Goal: Information Seeking & Learning: Learn about a topic

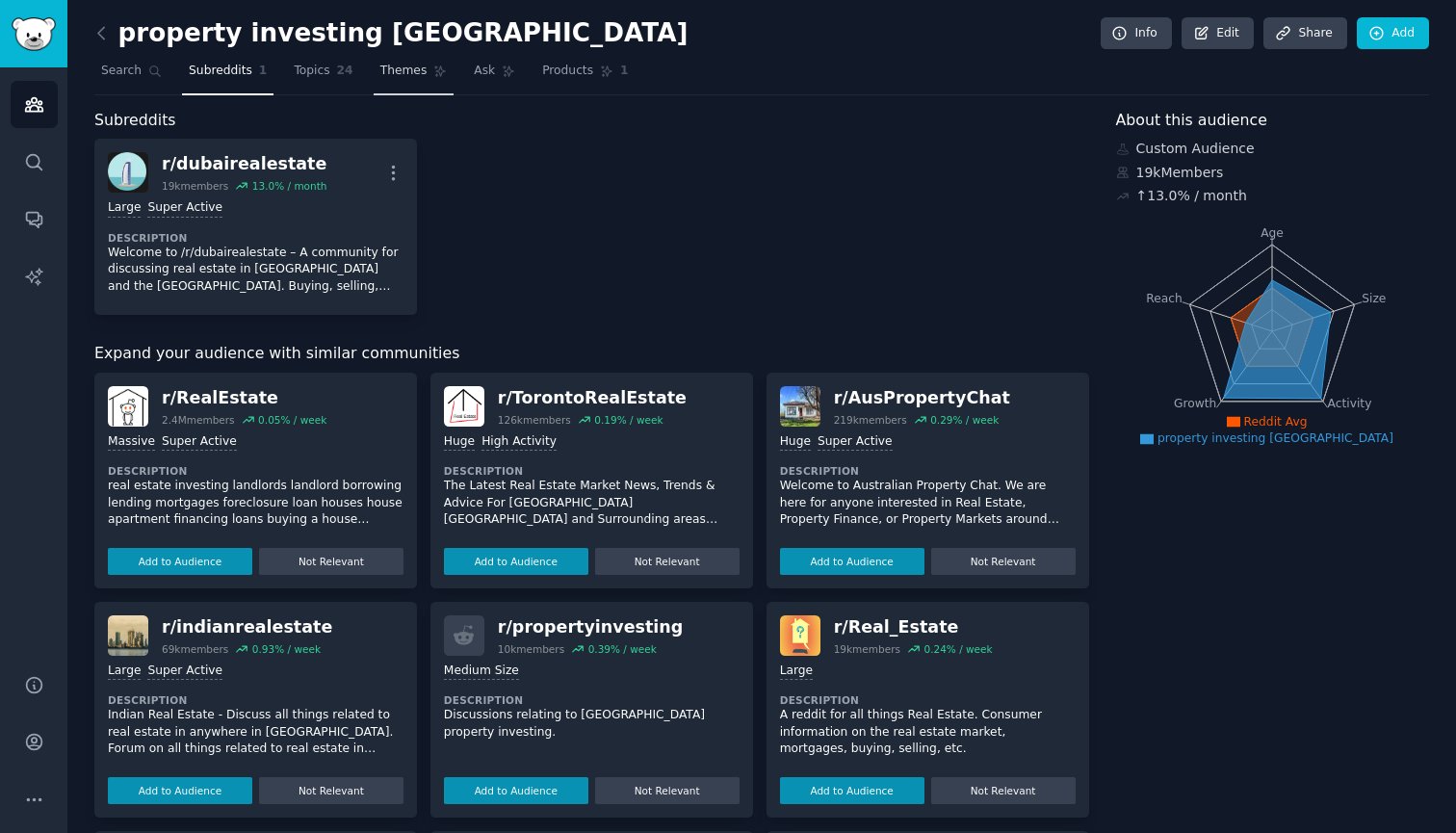
click at [394, 73] on span "Themes" at bounding box center [403, 71] width 47 height 17
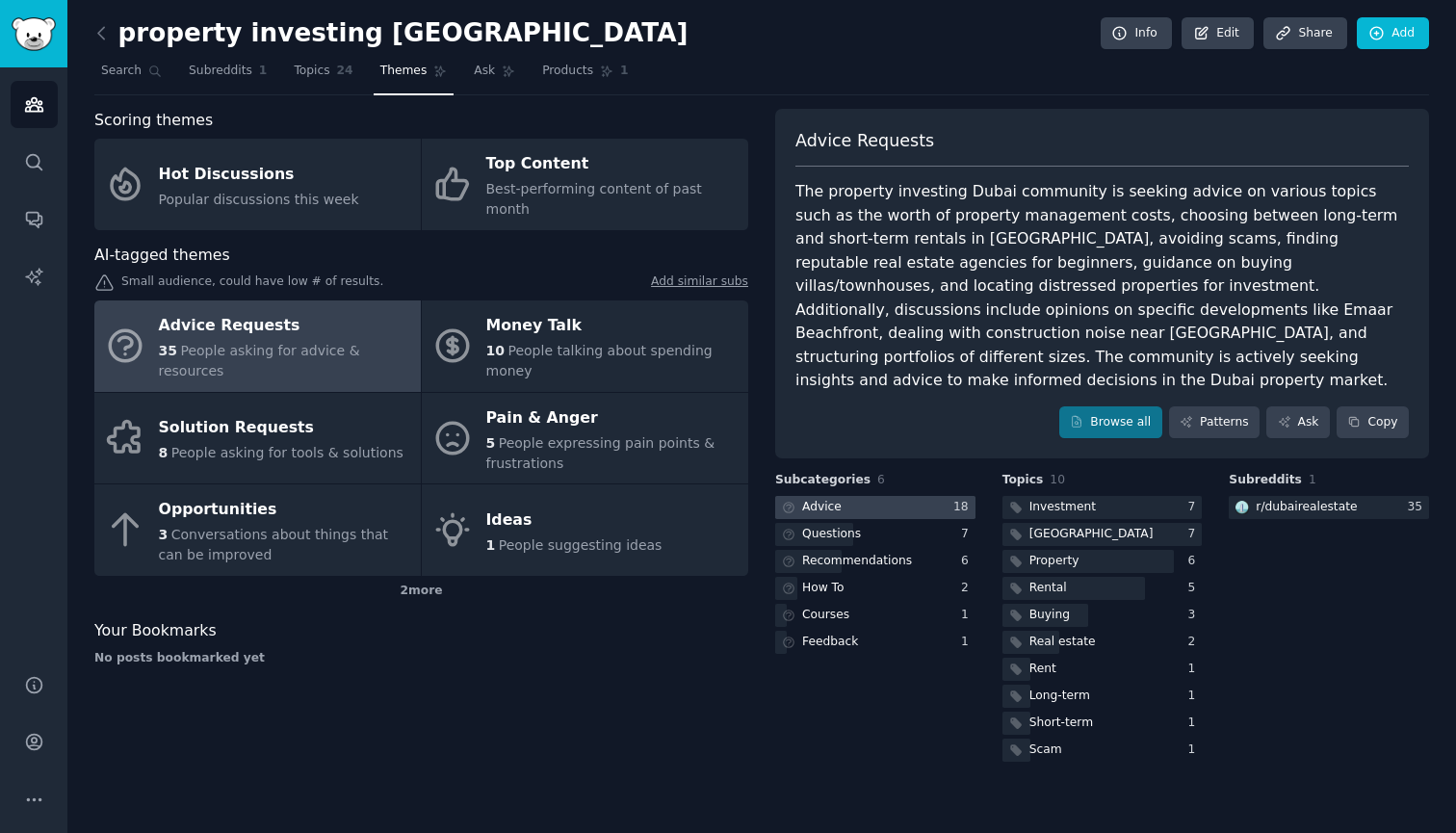
click at [877, 496] on div at bounding box center [876, 508] width 201 height 24
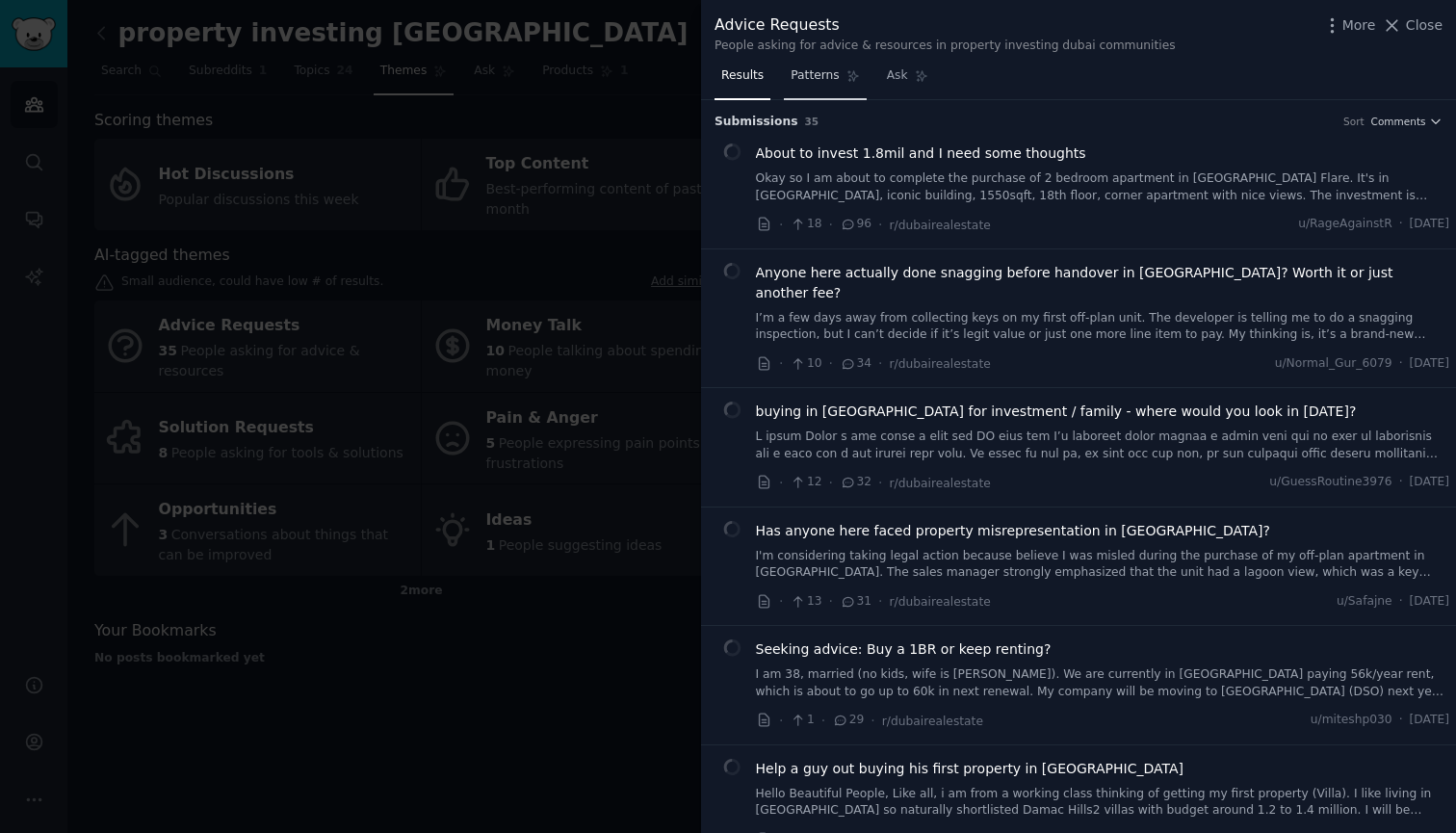
click at [811, 76] on span "Patterns" at bounding box center [814, 76] width 48 height 17
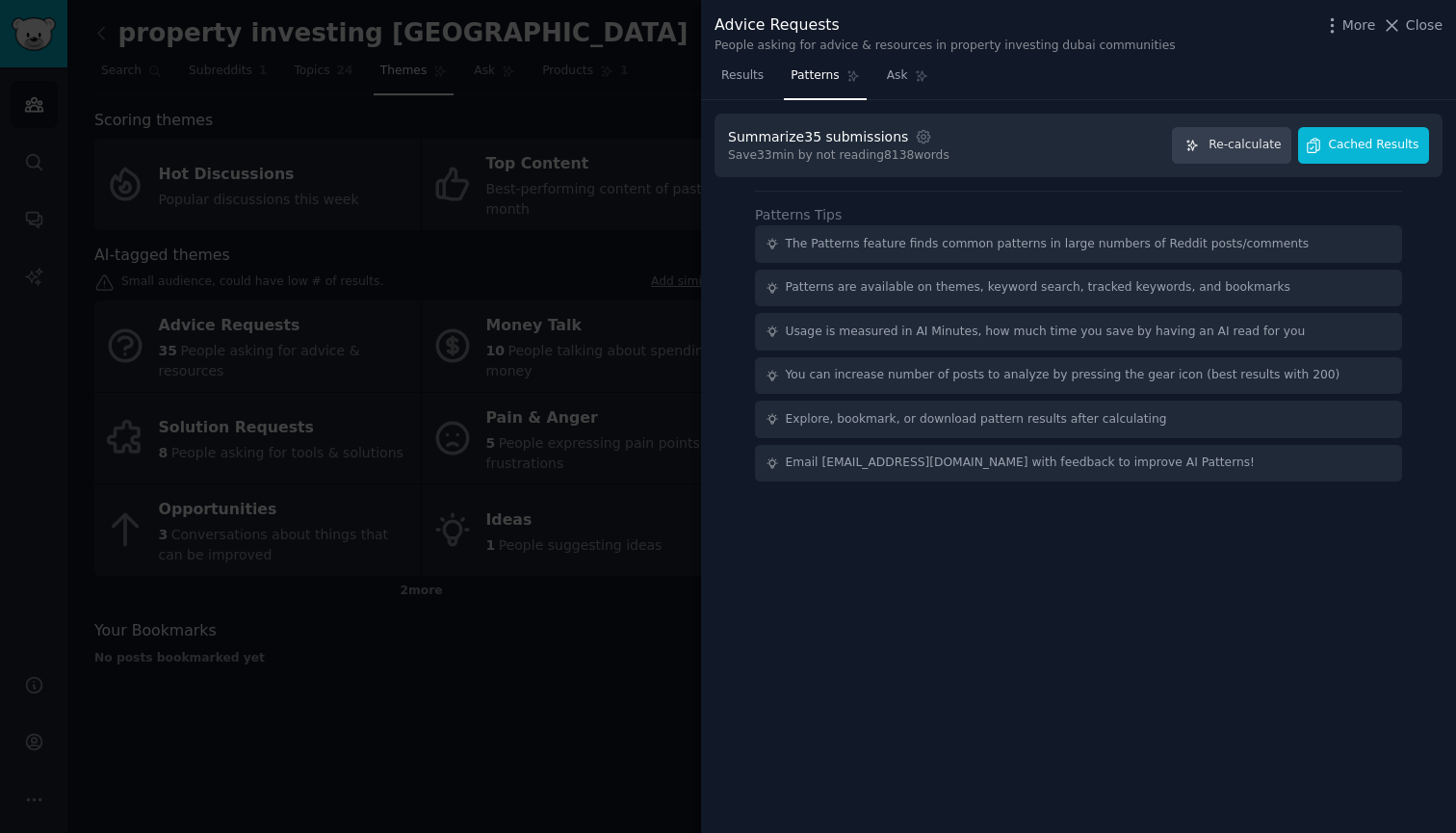
click at [1360, 137] on span "Cached Results" at bounding box center [1374, 146] width 91 height 17
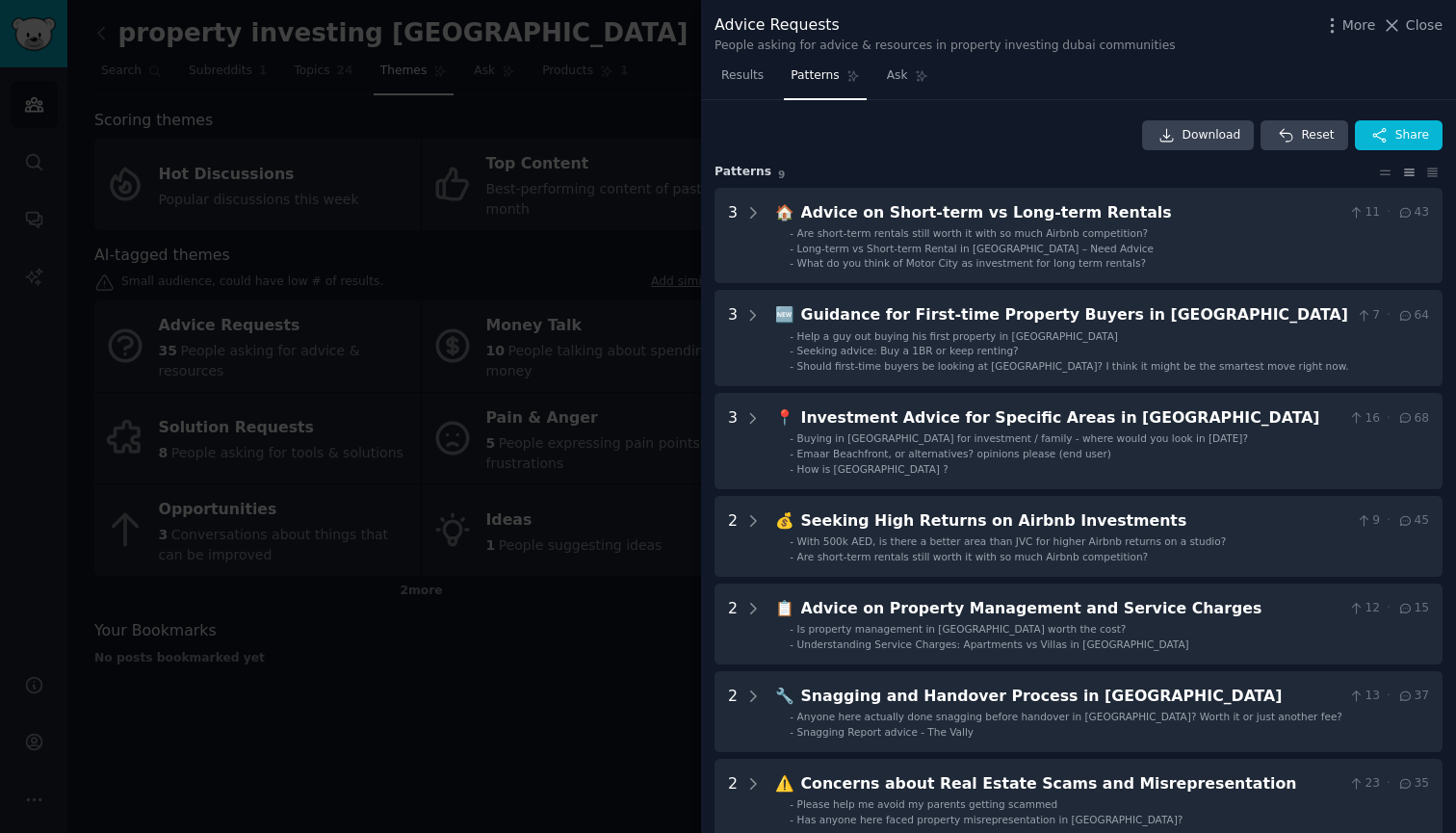
click at [642, 126] on div at bounding box center [728, 416] width 1456 height 833
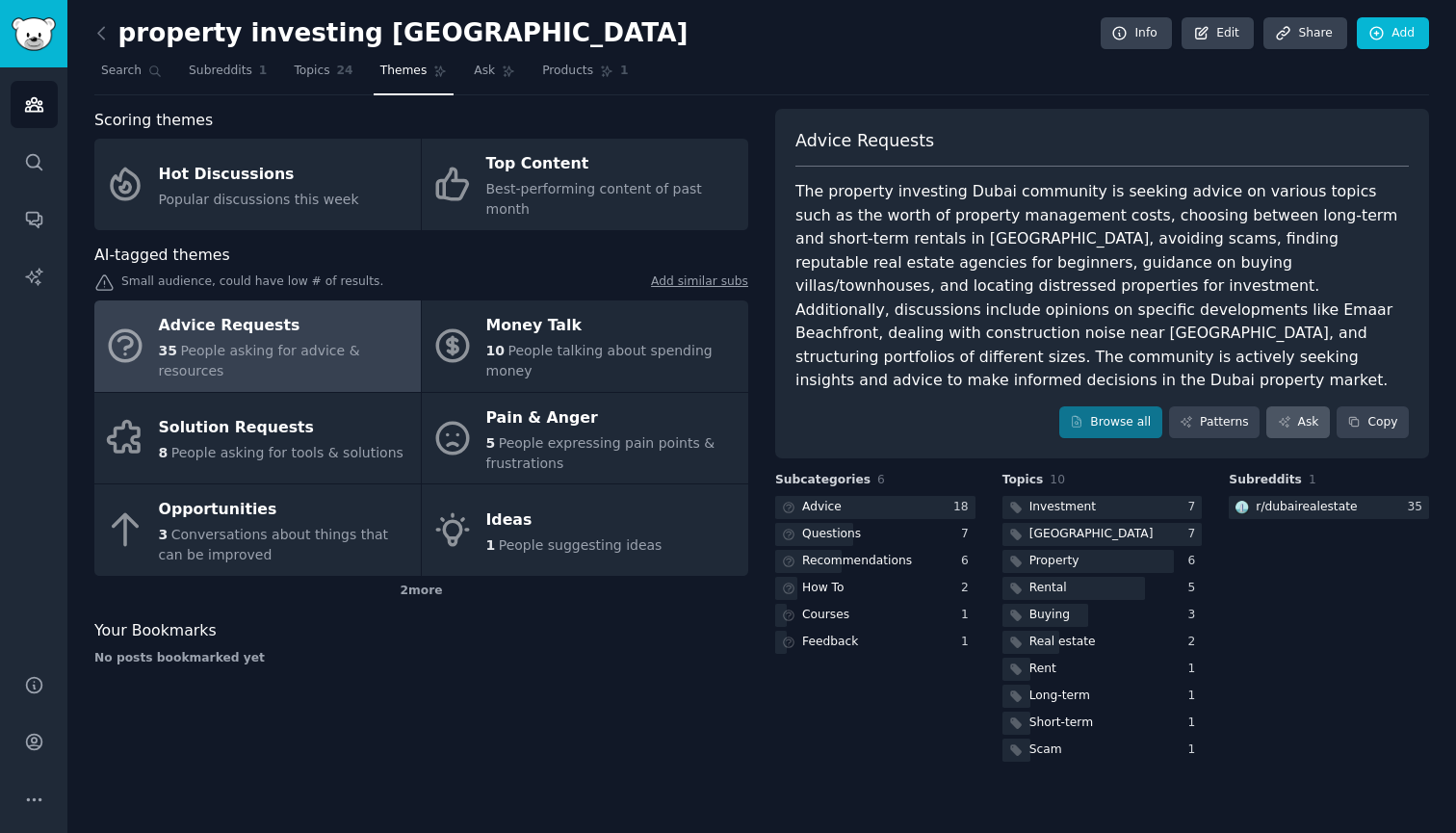
click at [1297, 406] on link "Ask" at bounding box center [1299, 423] width 64 height 33
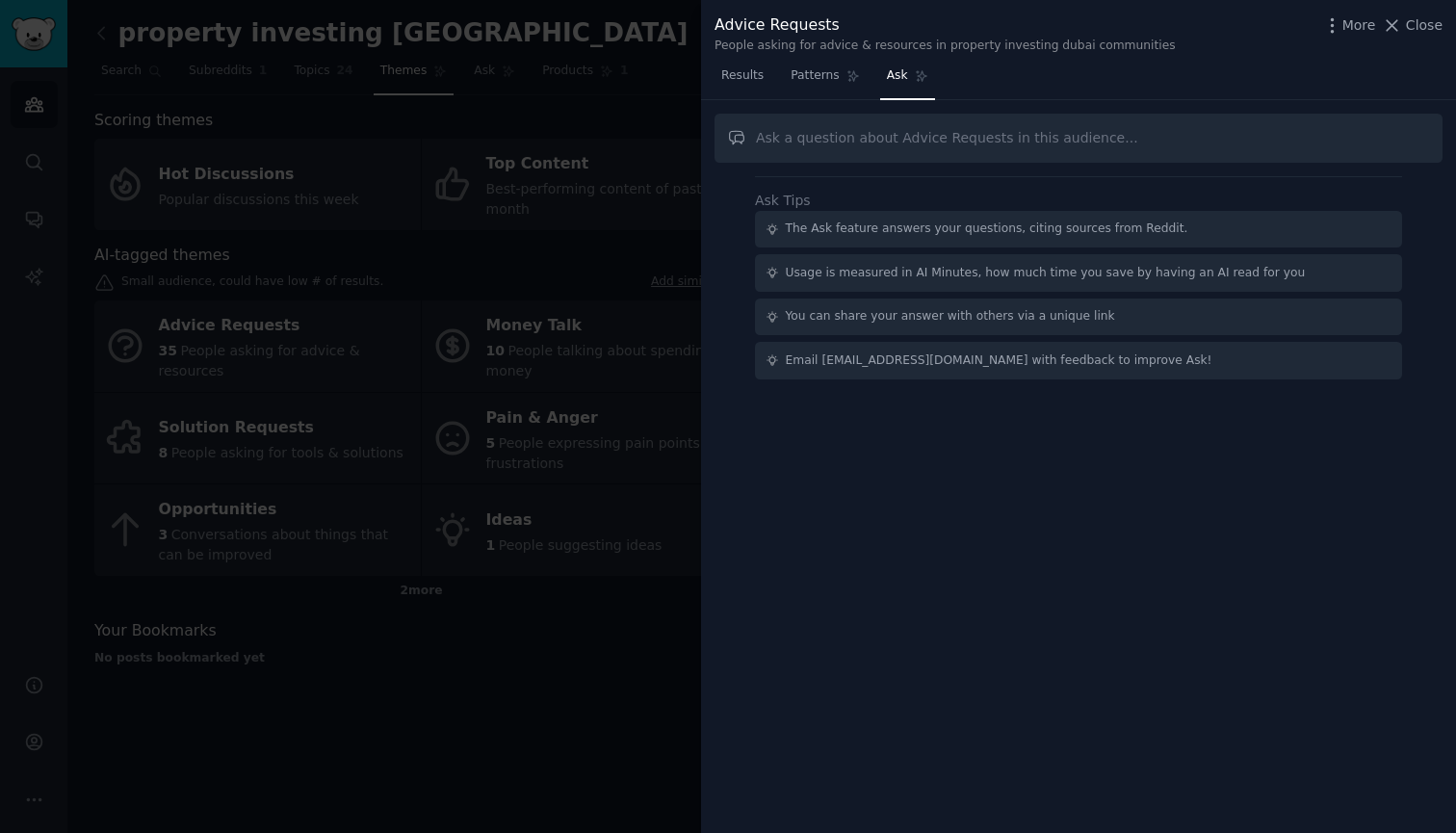
click at [662, 63] on div at bounding box center [728, 416] width 1456 height 833
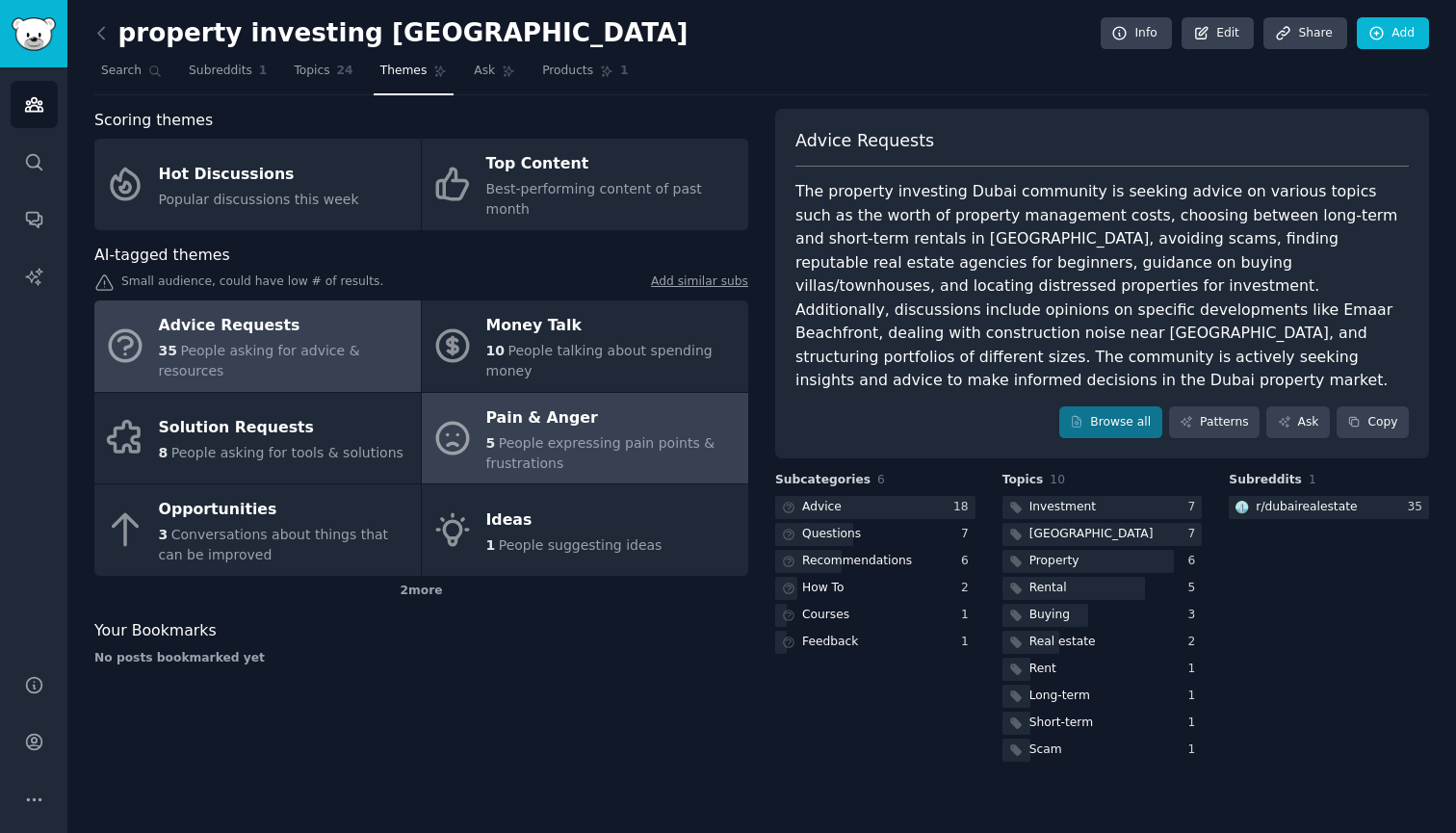
click at [594, 437] on div "5 People expressing pain points & frustrations" at bounding box center [613, 454] width 253 height 41
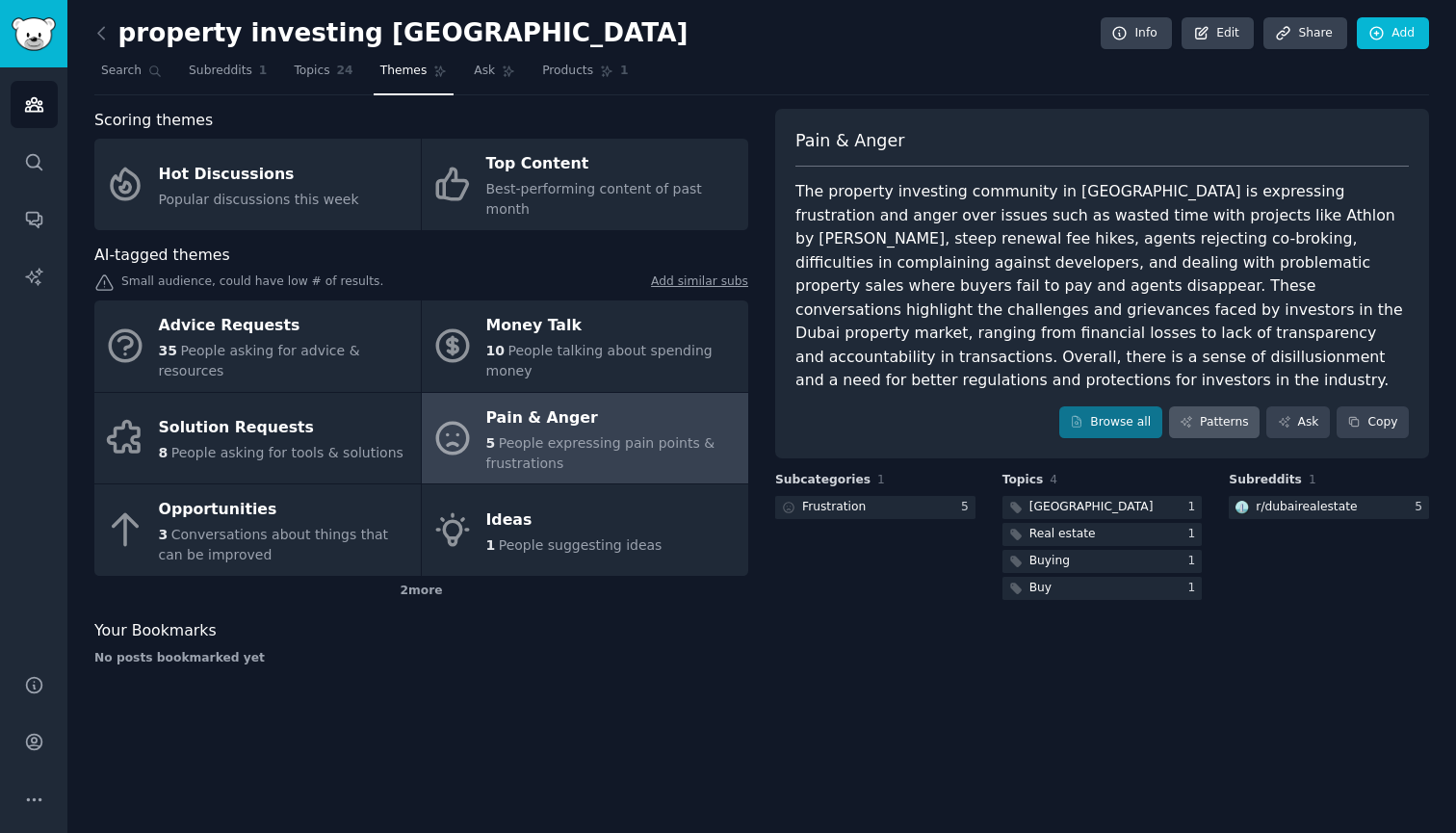
click at [1233, 406] on link "Patterns" at bounding box center [1215, 423] width 91 height 33
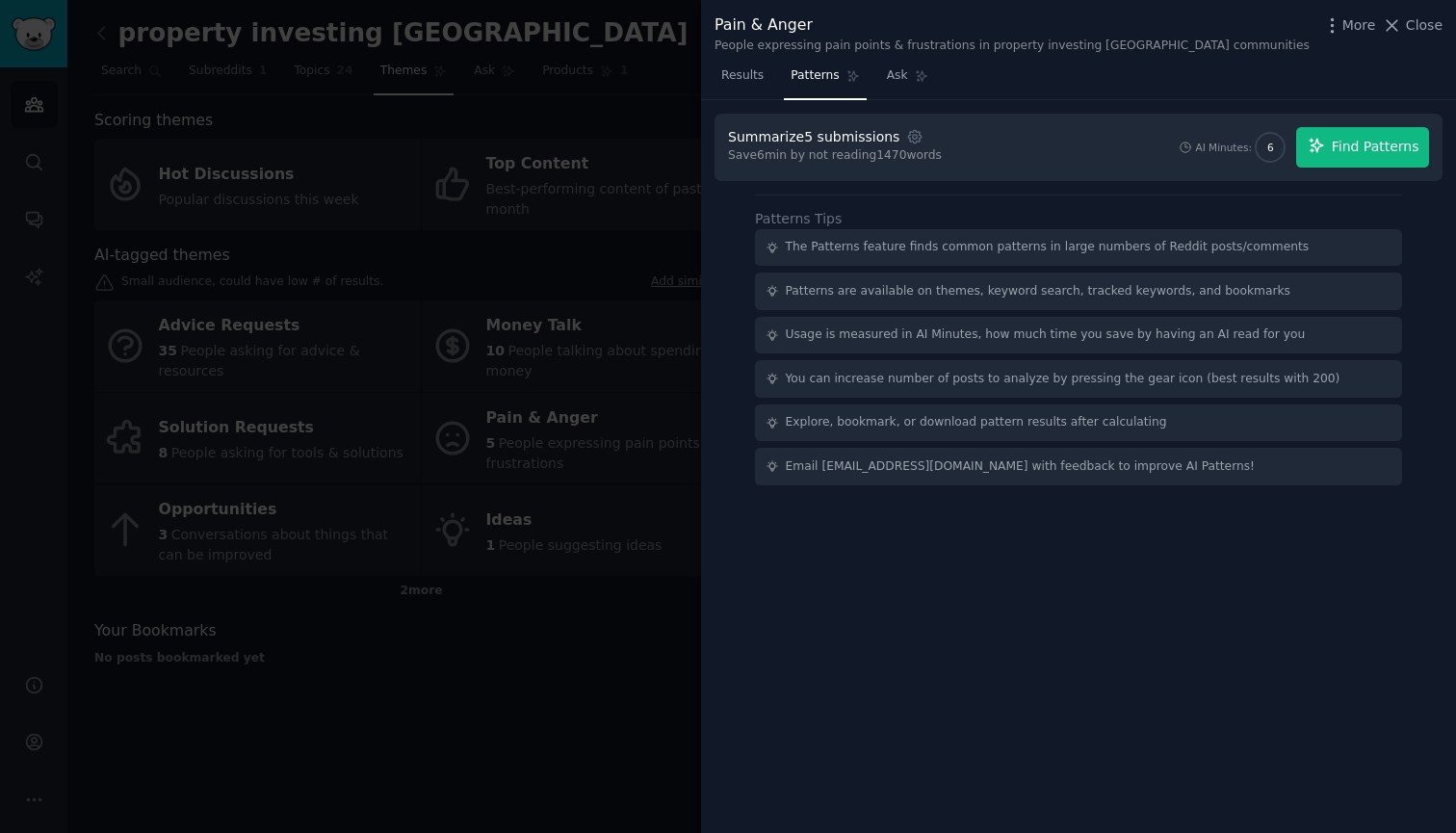
click at [1376, 143] on span "Find Patterns" at bounding box center [1375, 147] width 88 height 20
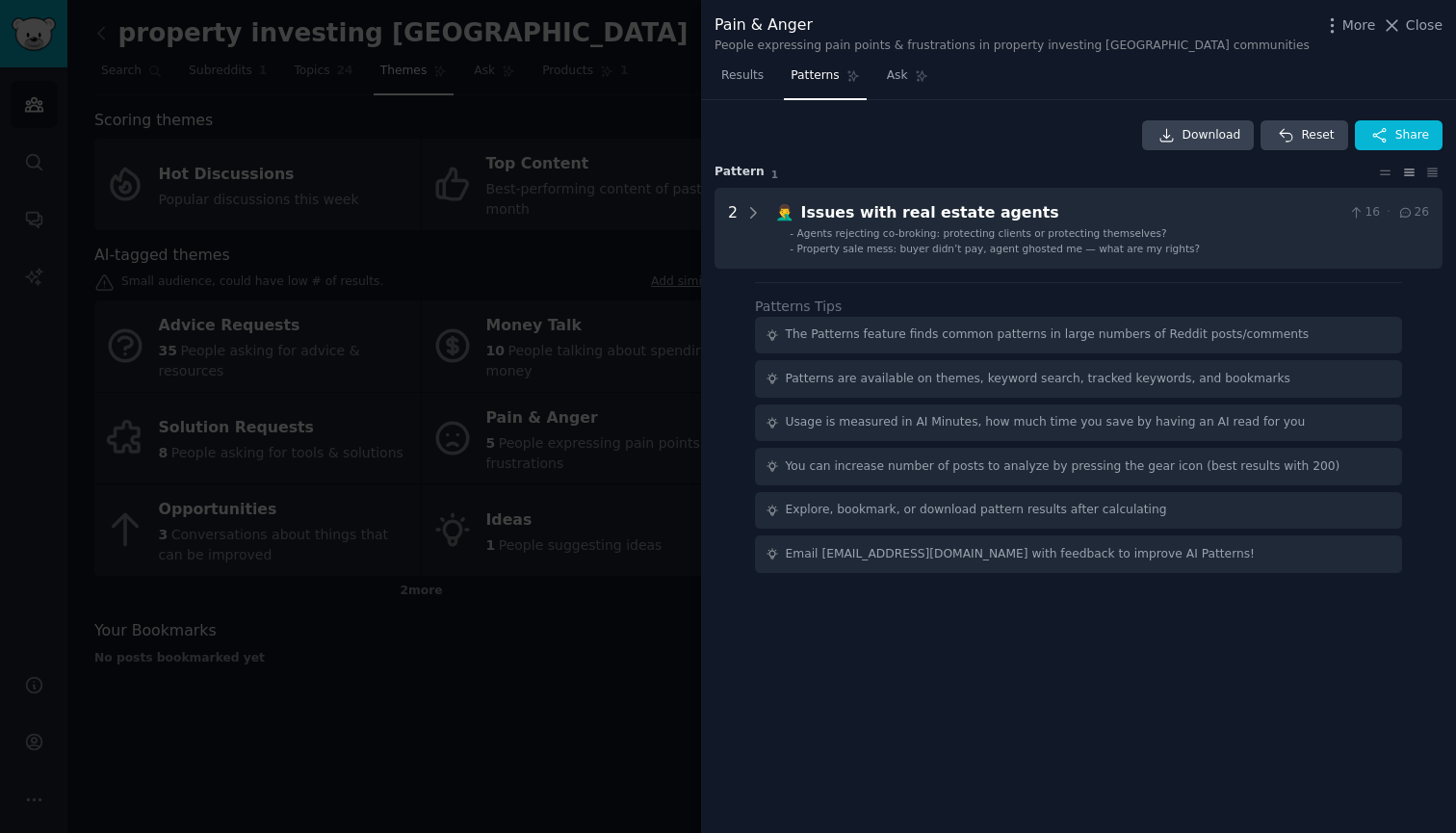
click at [663, 129] on div at bounding box center [728, 416] width 1456 height 833
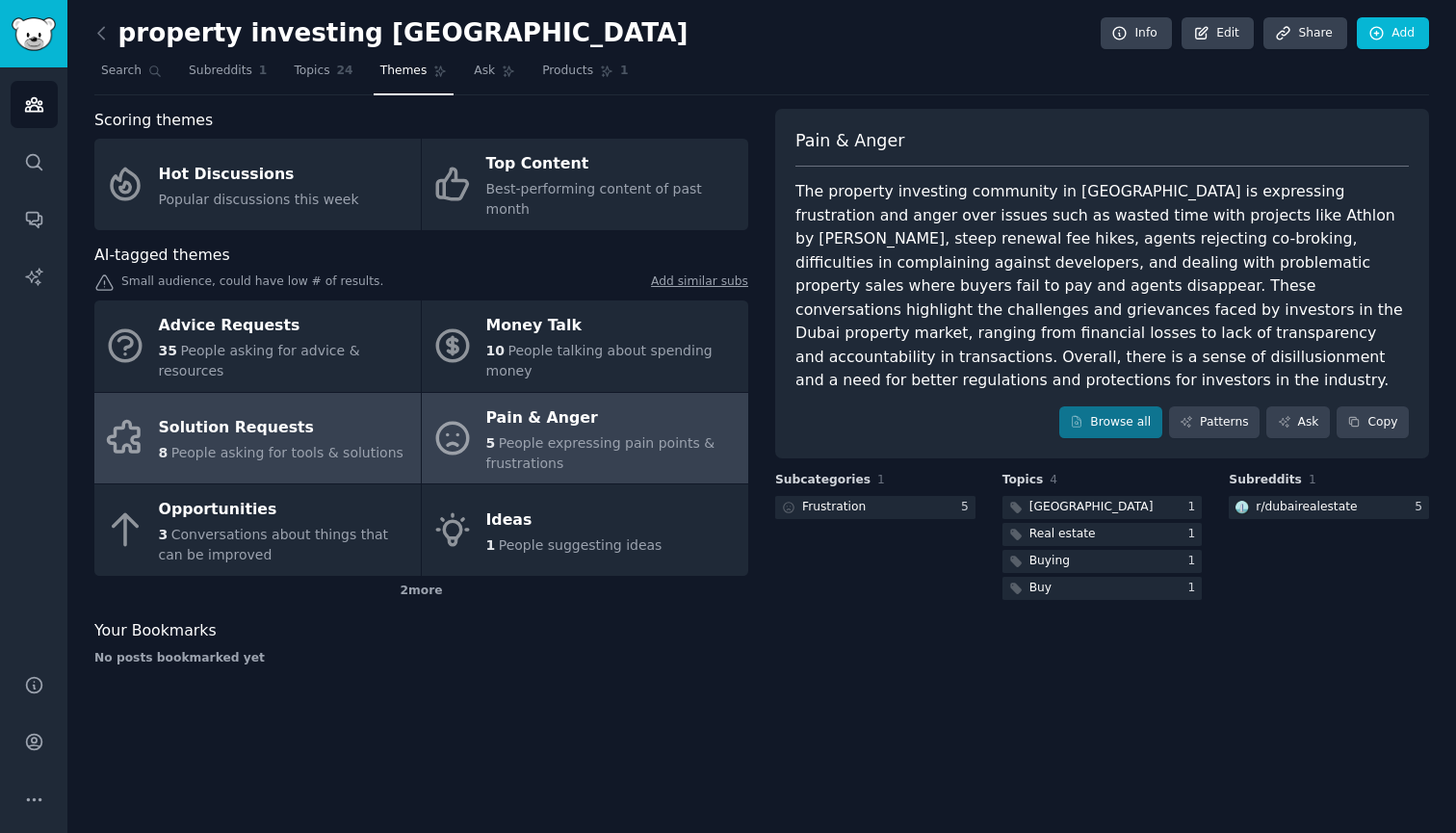
click at [378, 445] on span "People asking for tools & solutions" at bounding box center [288, 453] width 233 height 15
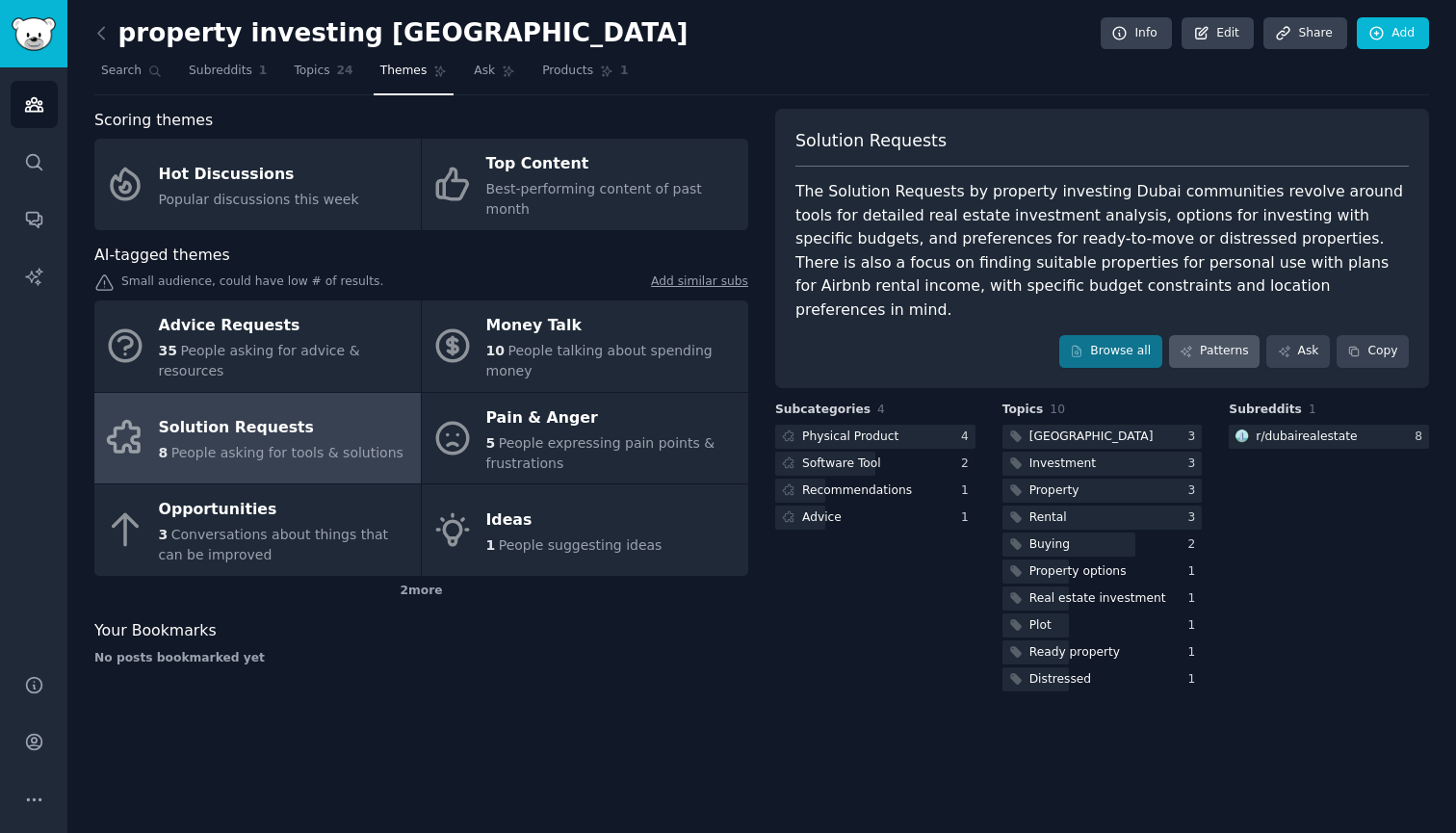
click at [1239, 335] on link "Patterns" at bounding box center [1215, 351] width 91 height 33
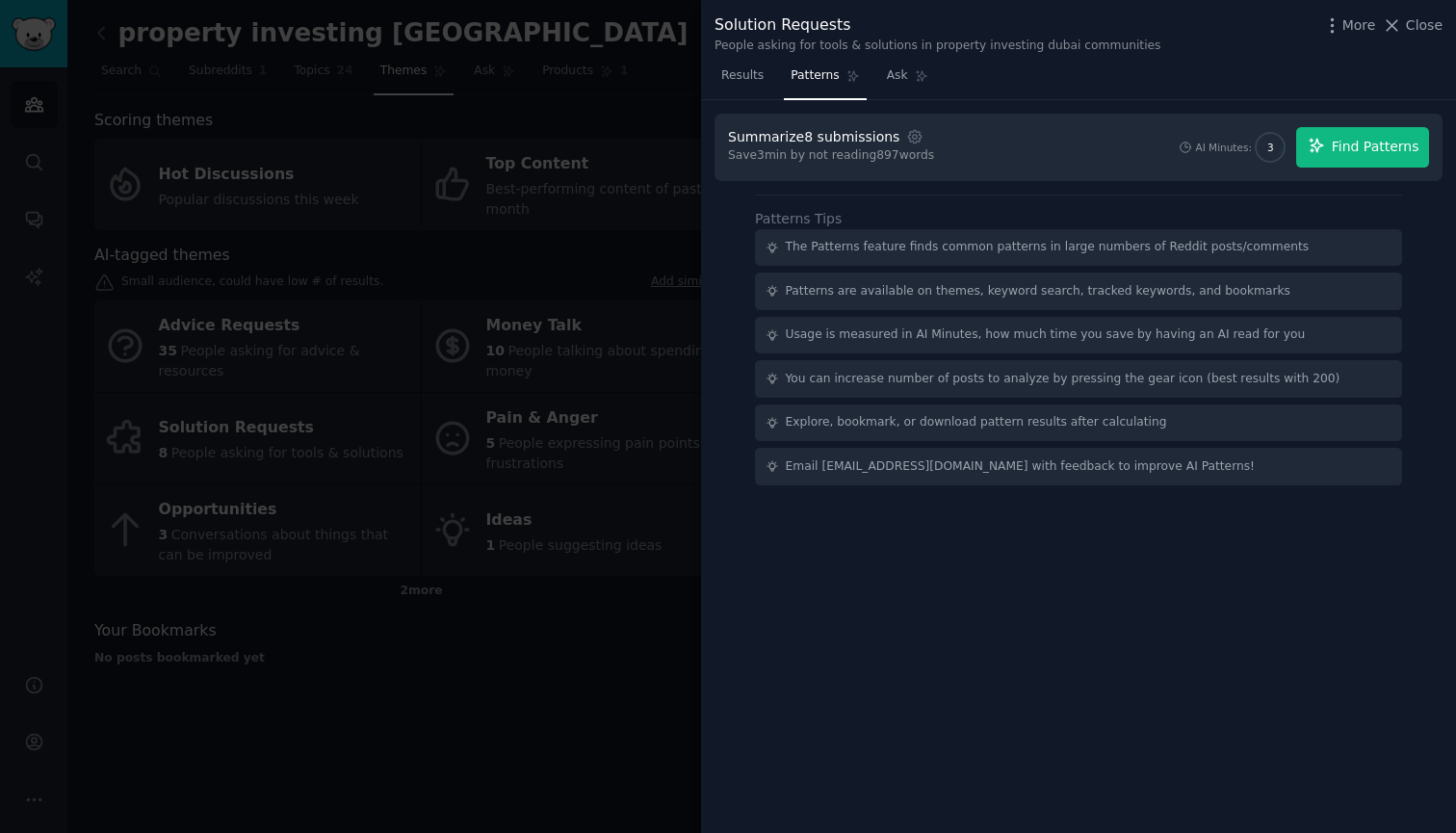
click at [1358, 141] on span "Find Patterns" at bounding box center [1375, 147] width 88 height 20
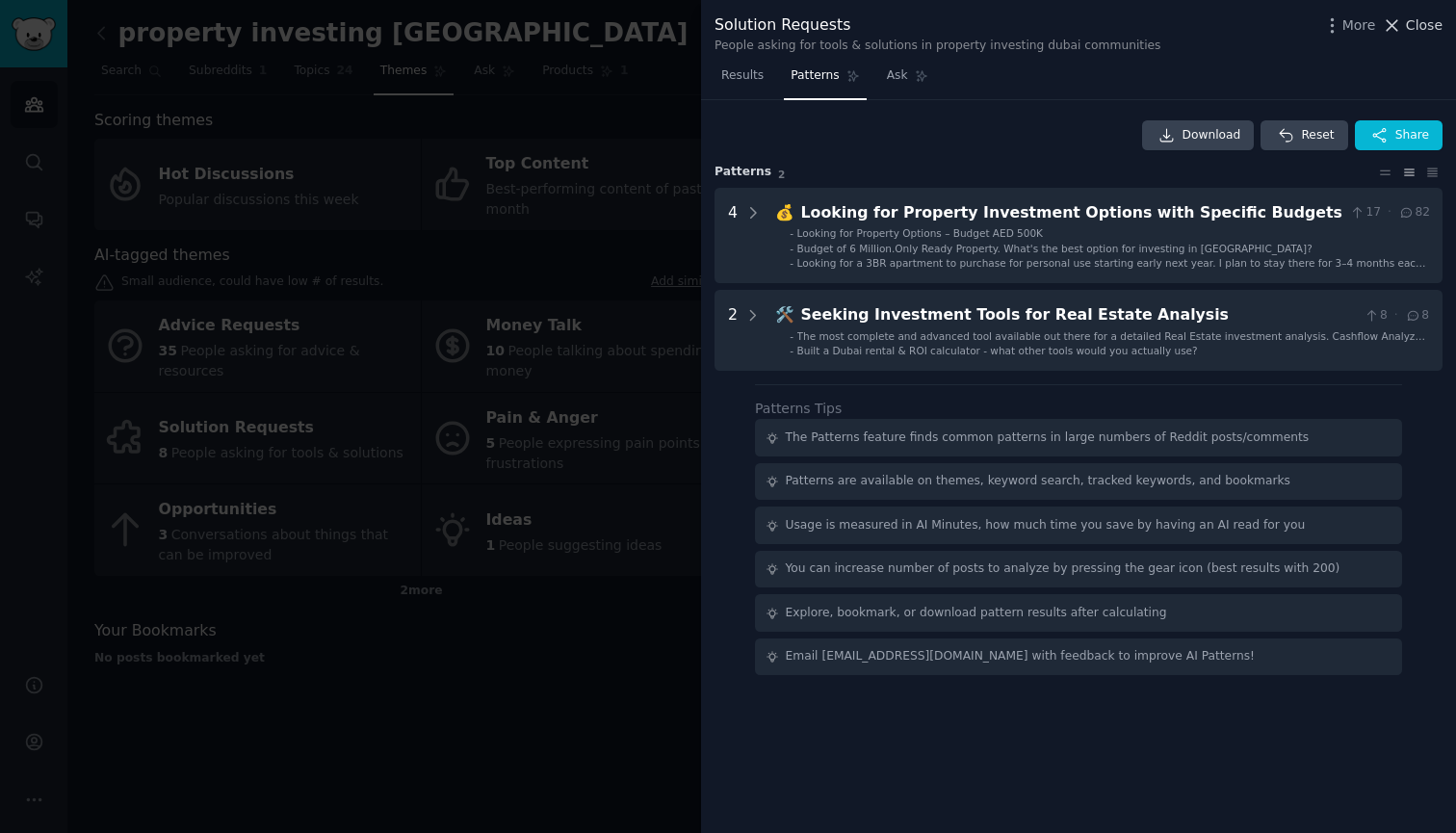
click at [1413, 28] on span "Close" at bounding box center [1424, 25] width 37 height 20
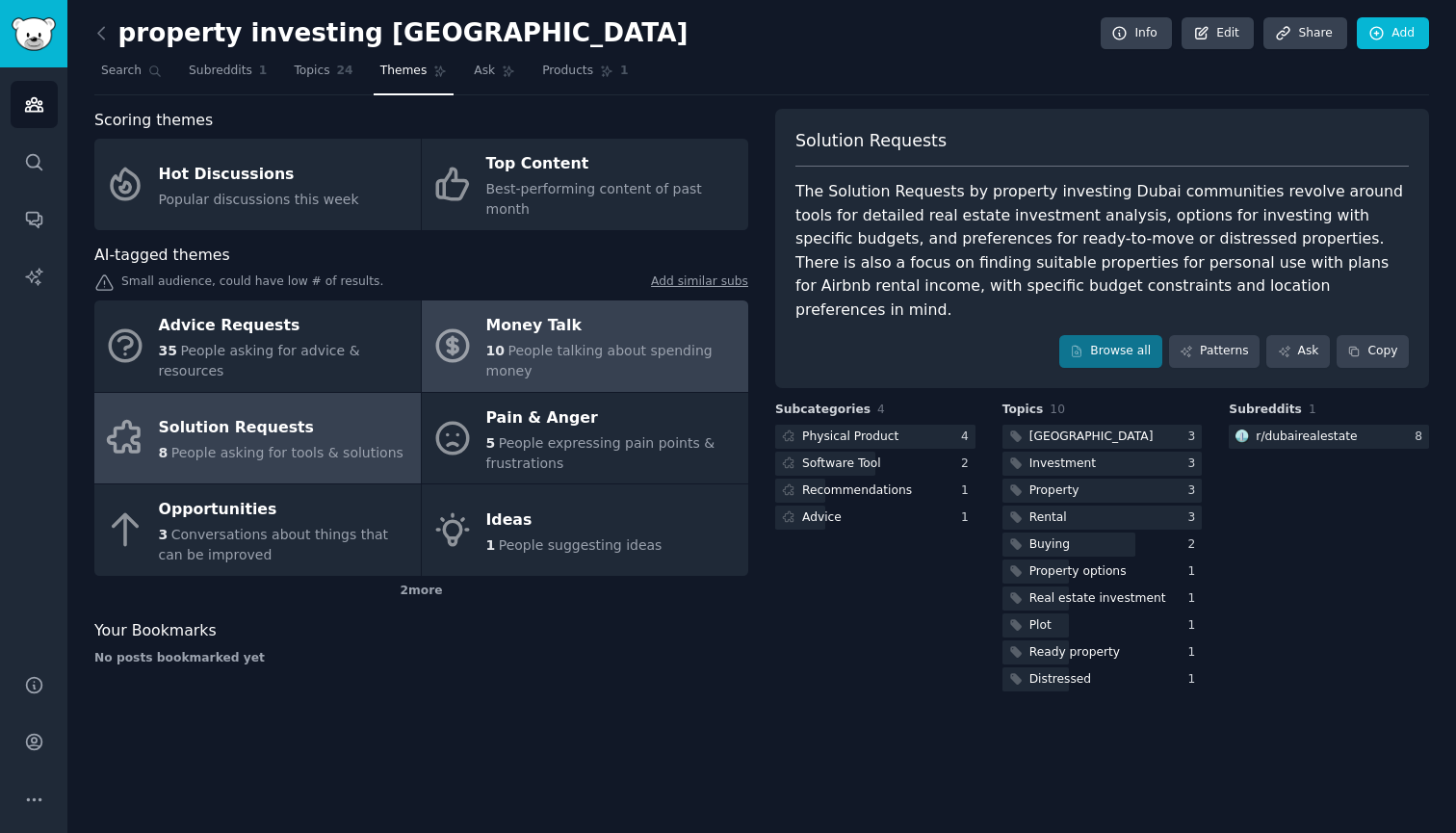
click at [527, 343] on span "People talking about spending money" at bounding box center [599, 360] width 227 height 36
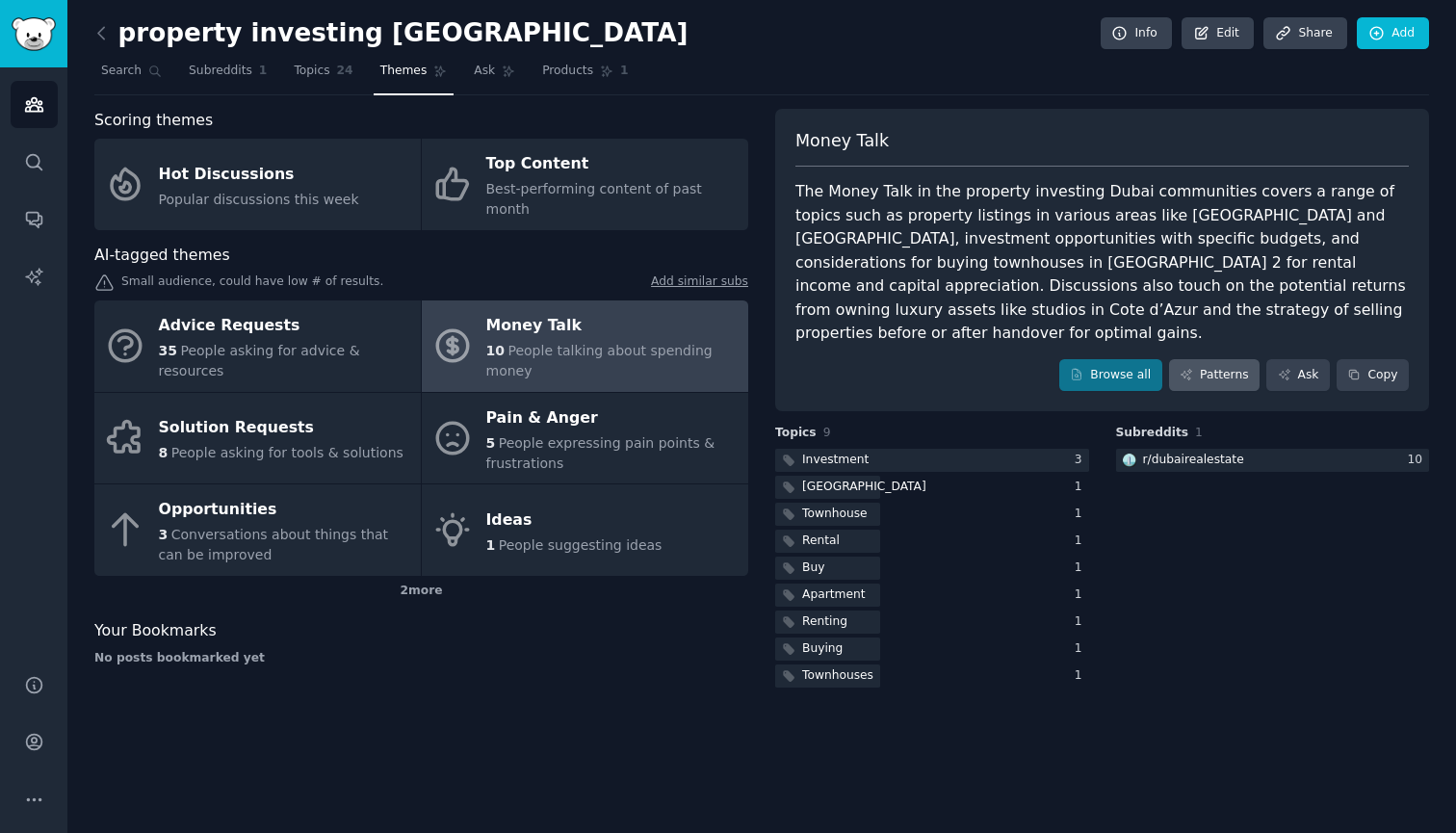
click at [1239, 359] on link "Patterns" at bounding box center [1215, 375] width 91 height 33
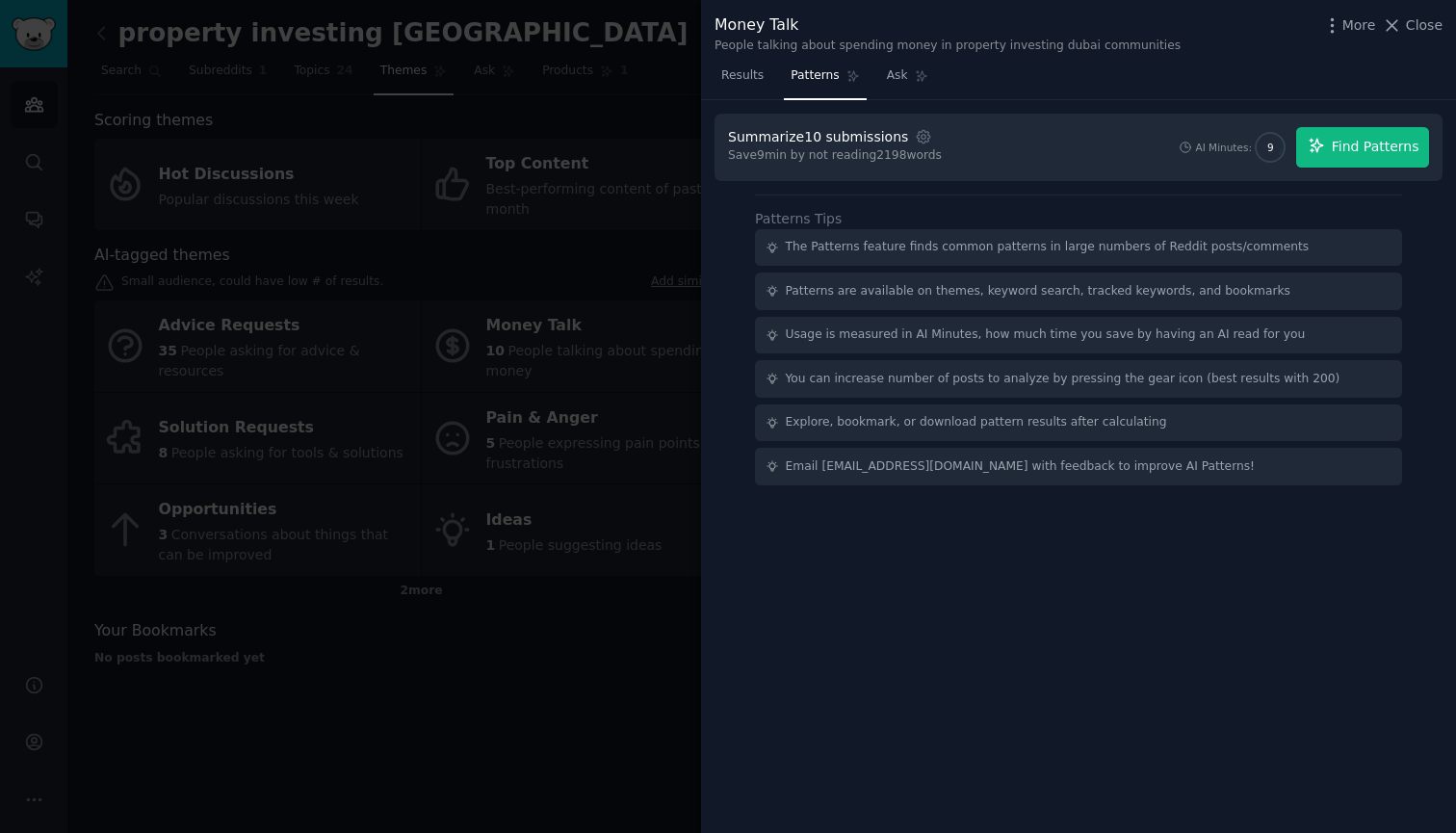
click at [1371, 144] on span "Find Patterns" at bounding box center [1375, 147] width 88 height 20
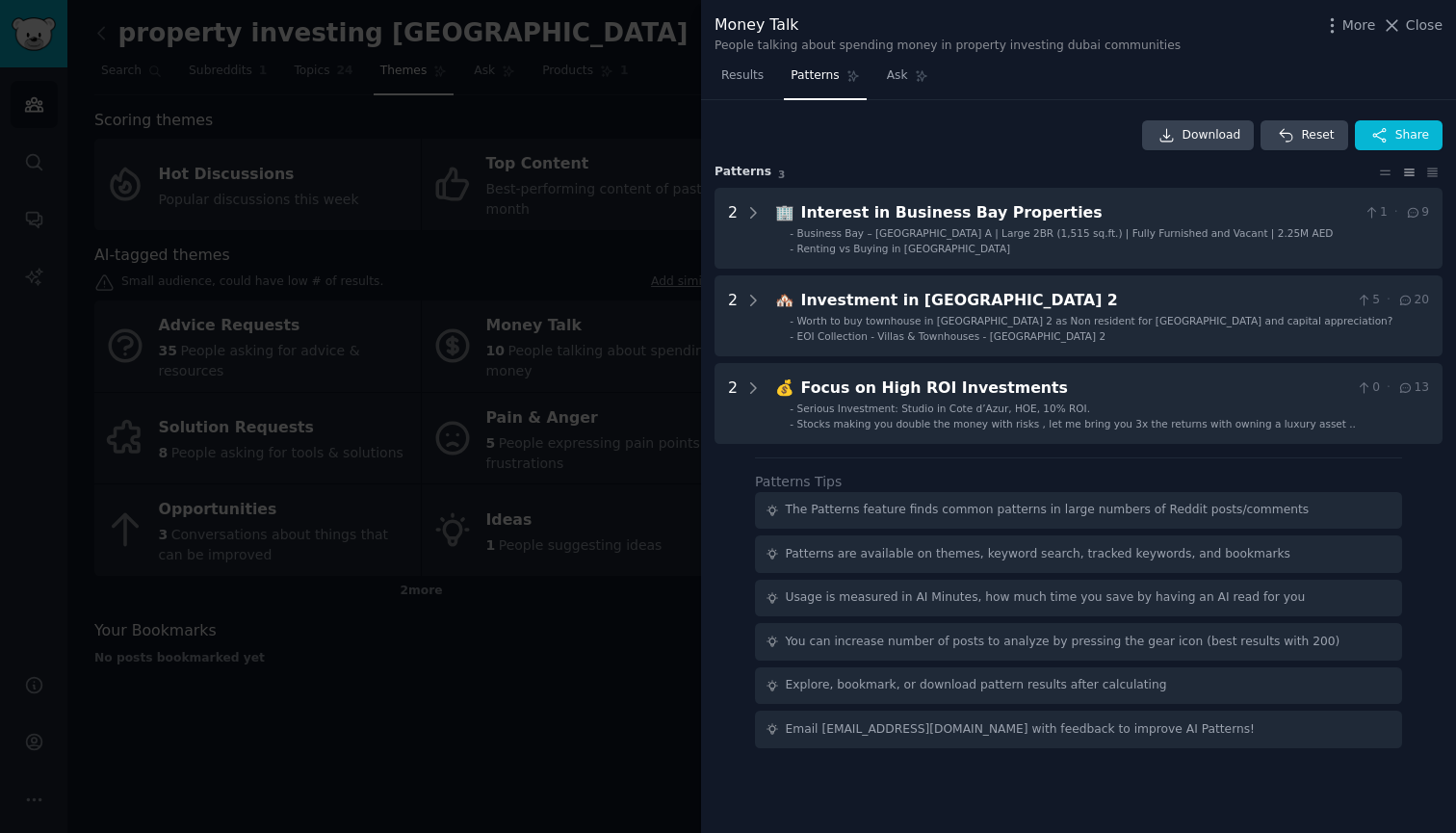
click at [675, 89] on div at bounding box center [728, 416] width 1456 height 833
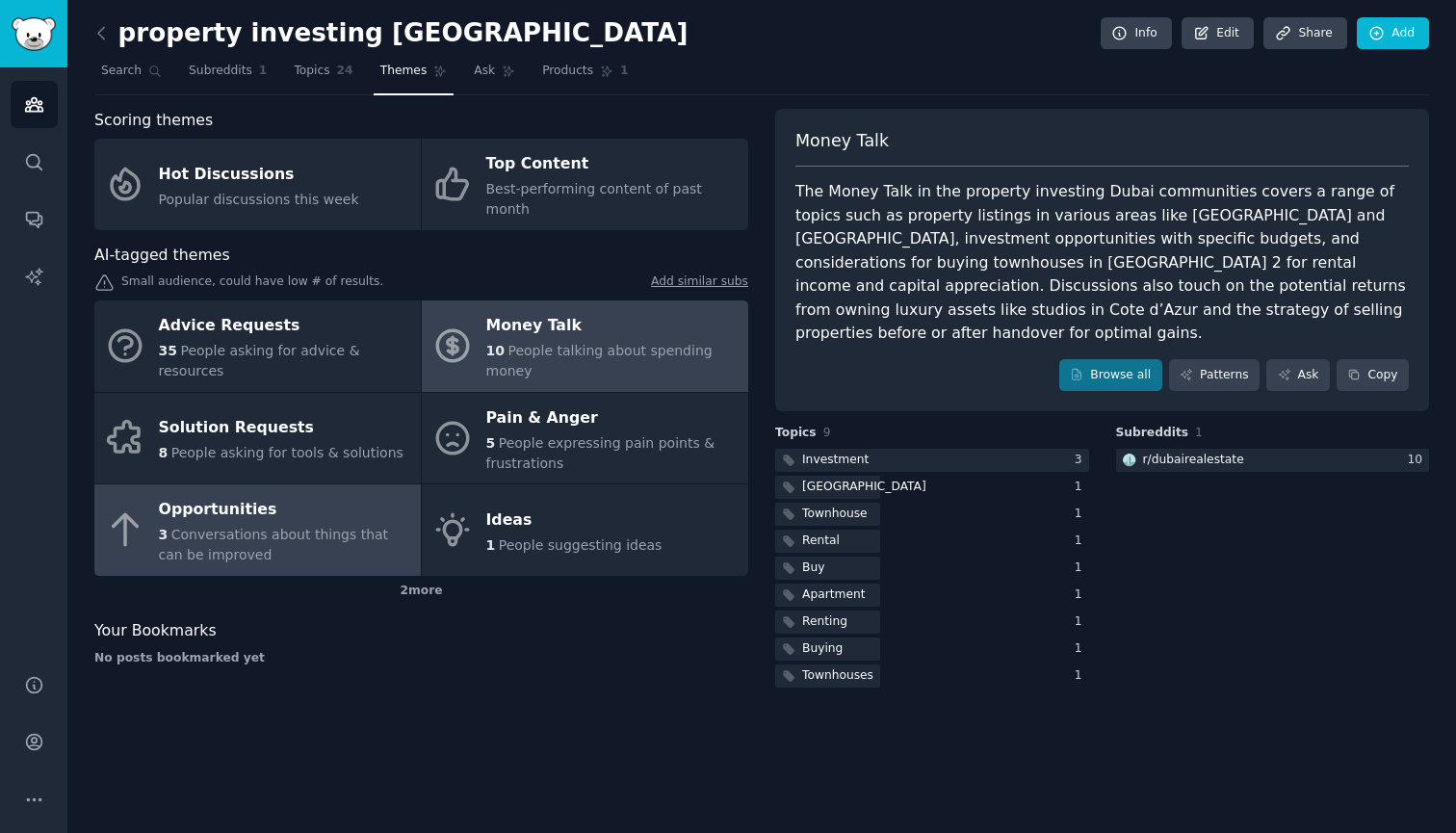
click at [284, 527] on span "Conversations about things that can be improved" at bounding box center [274, 544] width 231 height 36
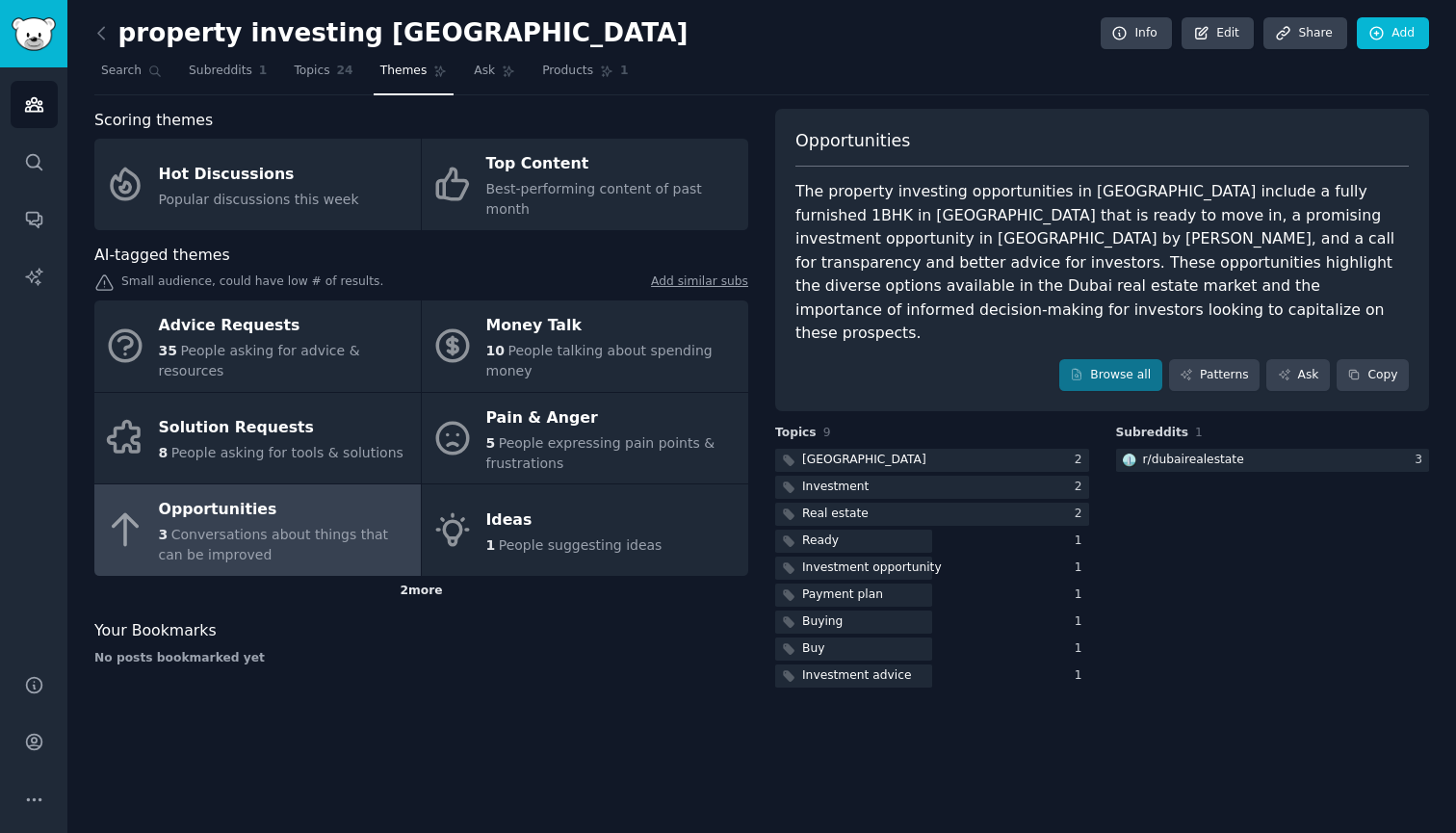
click at [416, 576] on div "2 more" at bounding box center [422, 592] width 654 height 31
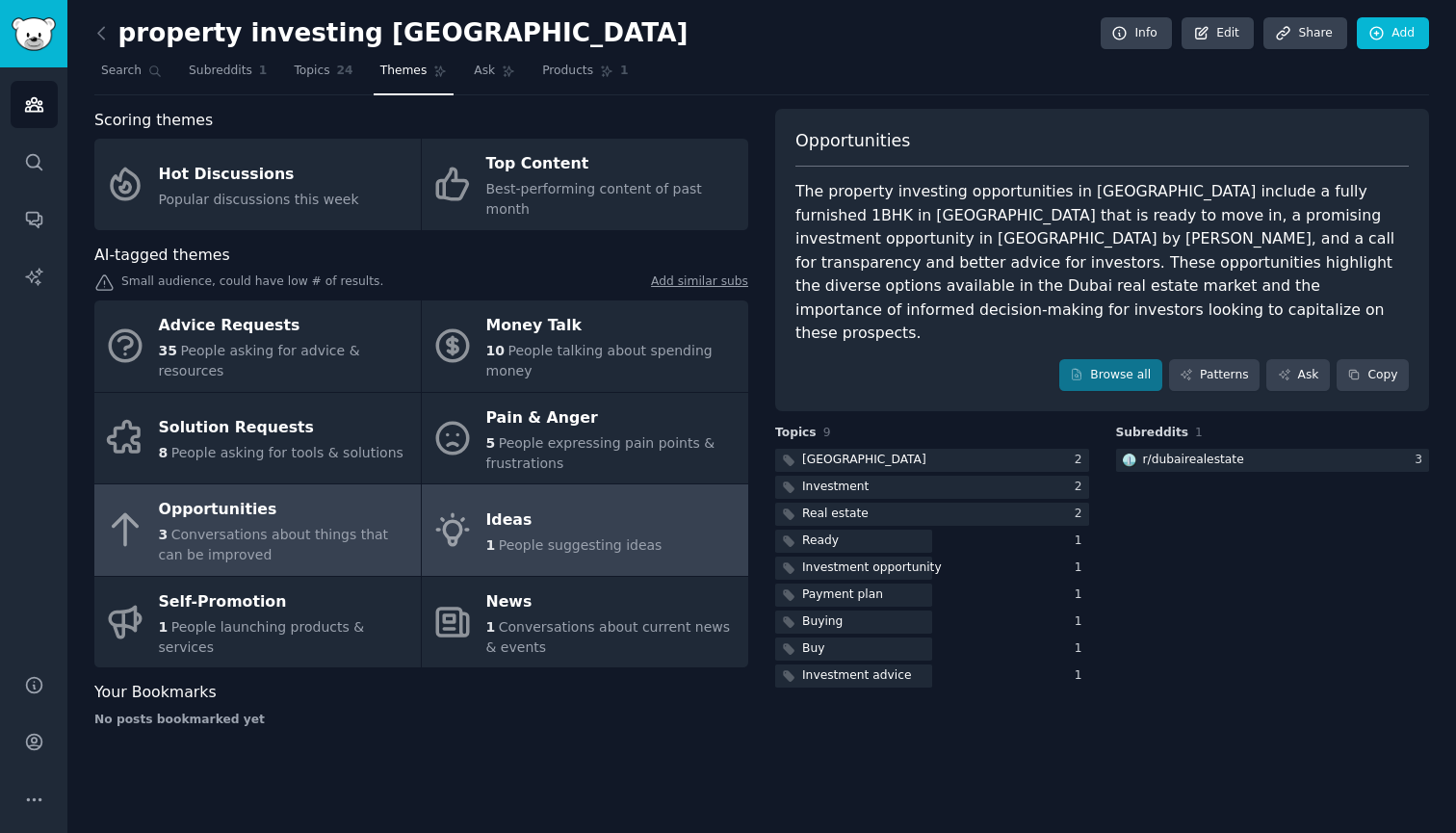
click at [596, 538] on span "People suggesting ideas" at bounding box center [581, 545] width 164 height 15
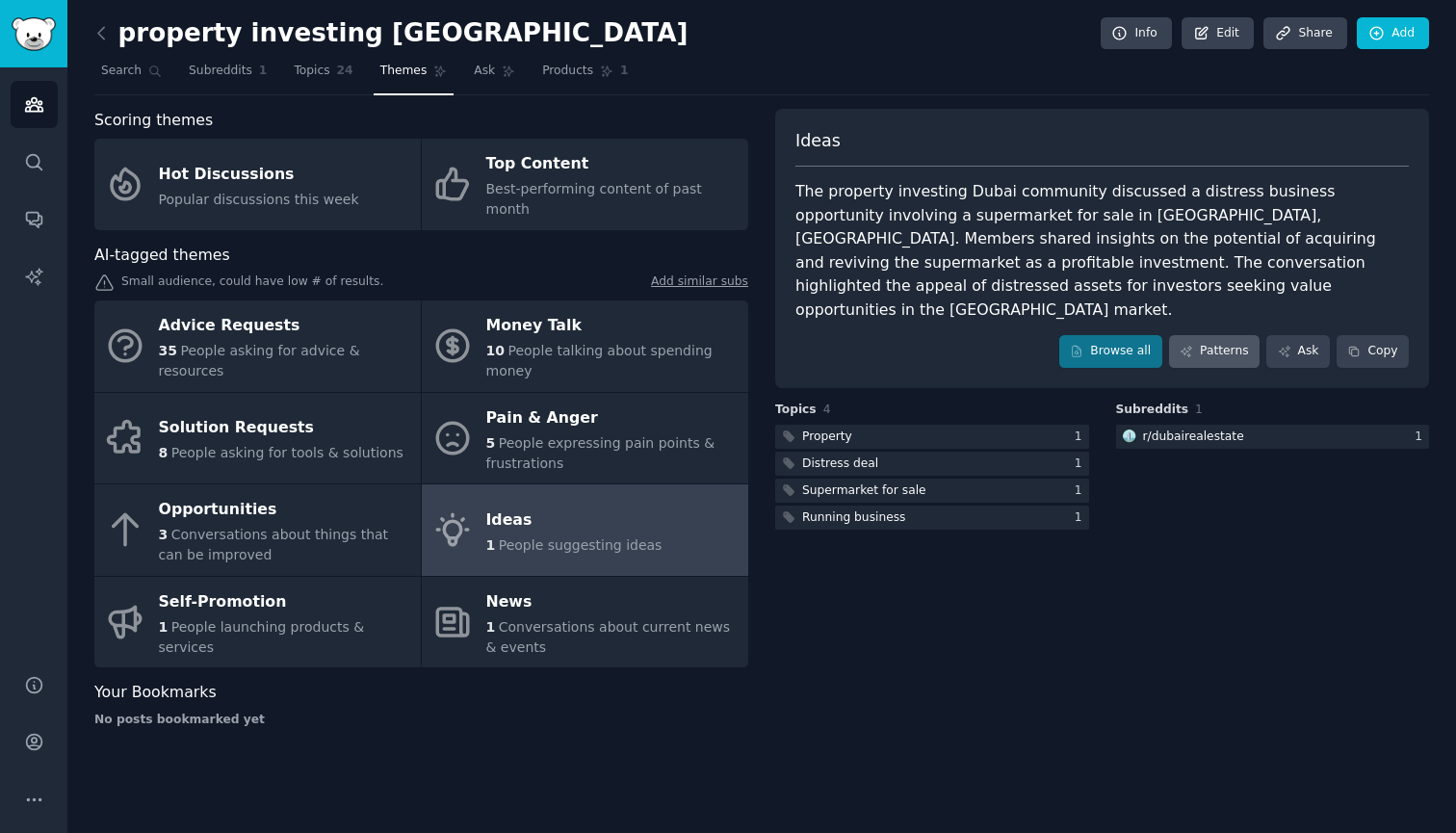
click at [1220, 335] on link "Patterns" at bounding box center [1215, 351] width 91 height 33
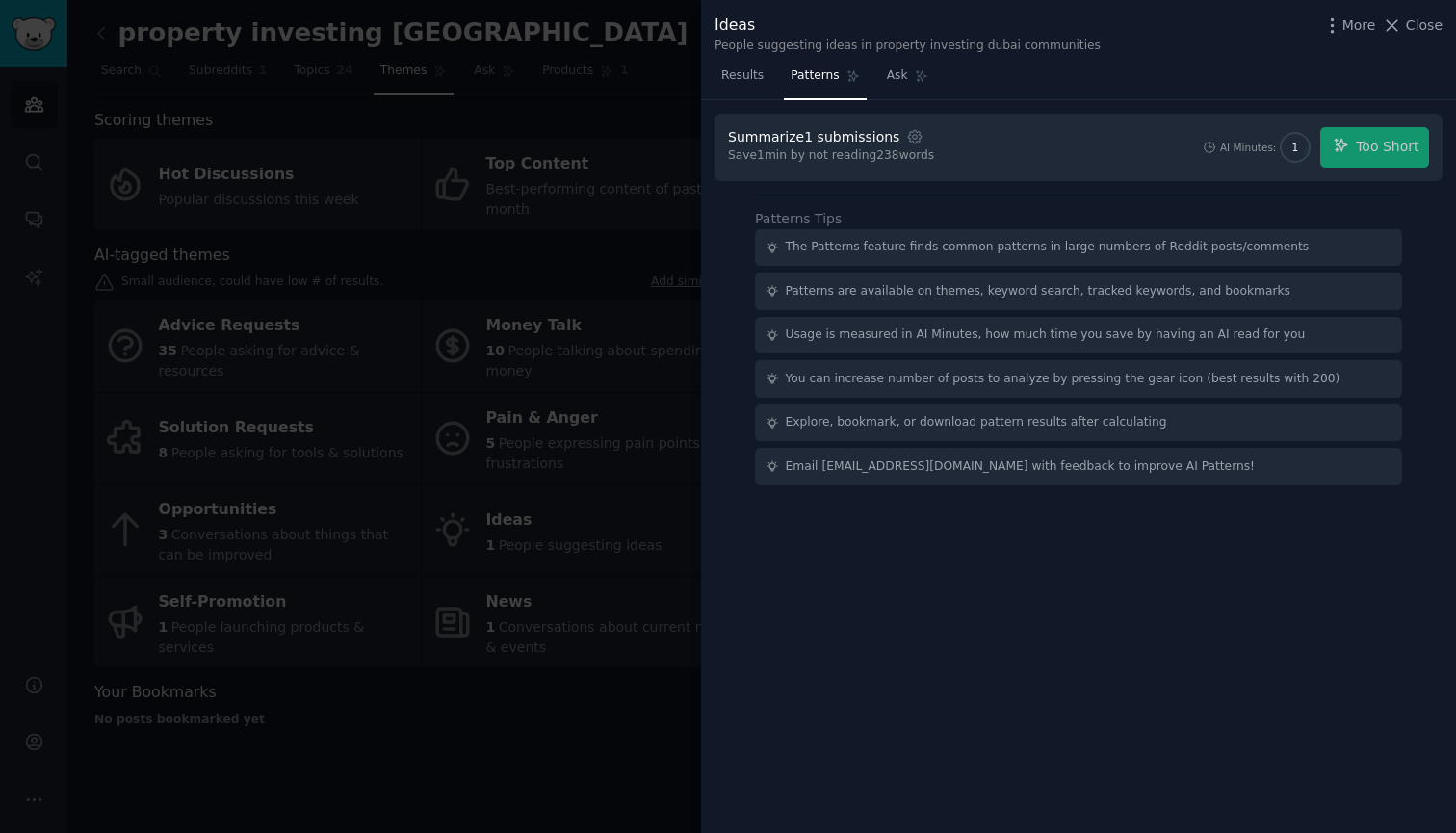
click at [648, 119] on div at bounding box center [728, 416] width 1456 height 833
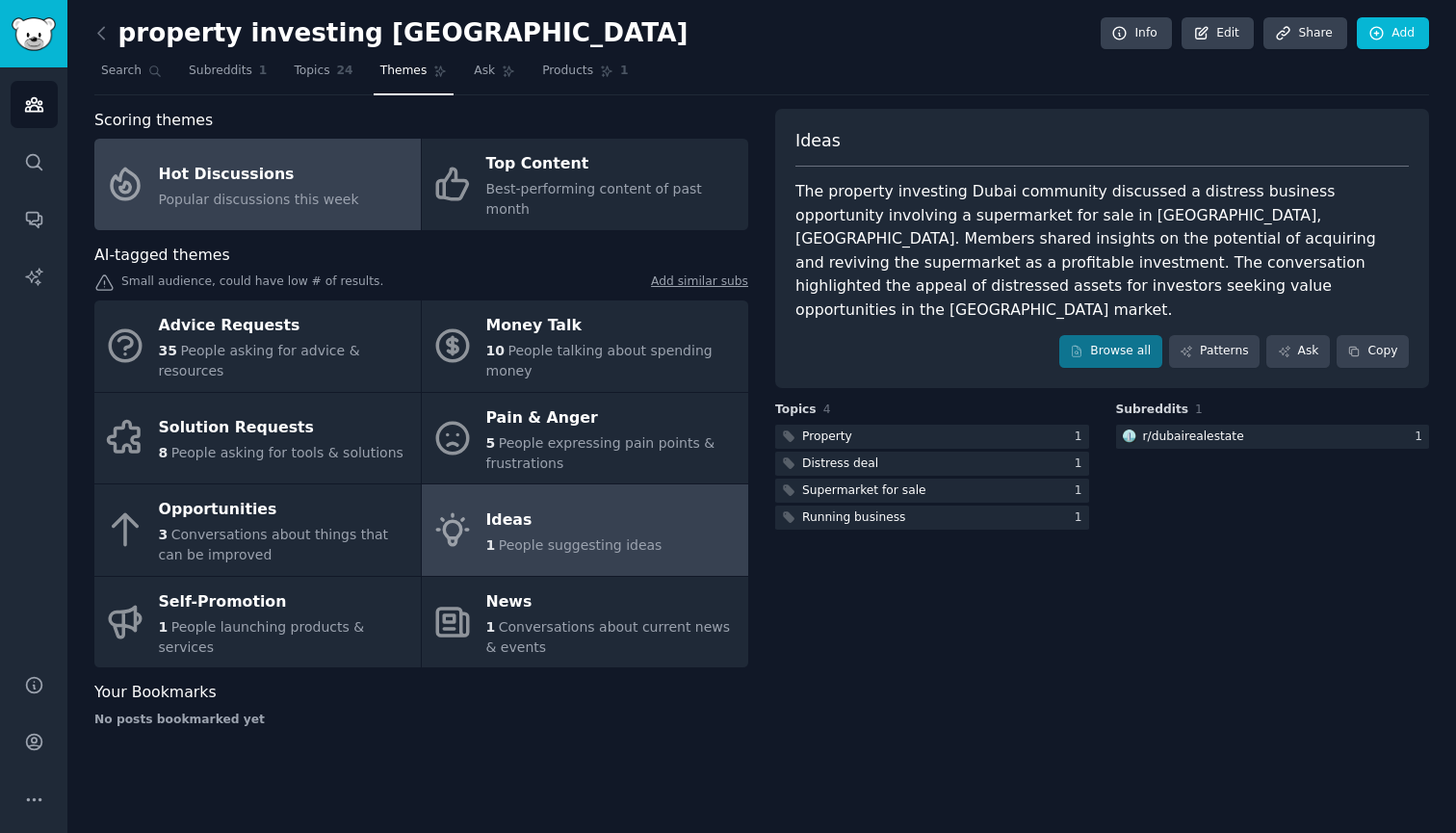
click at [313, 192] on span "Popular discussions this week" at bounding box center [260, 200] width 201 height 15
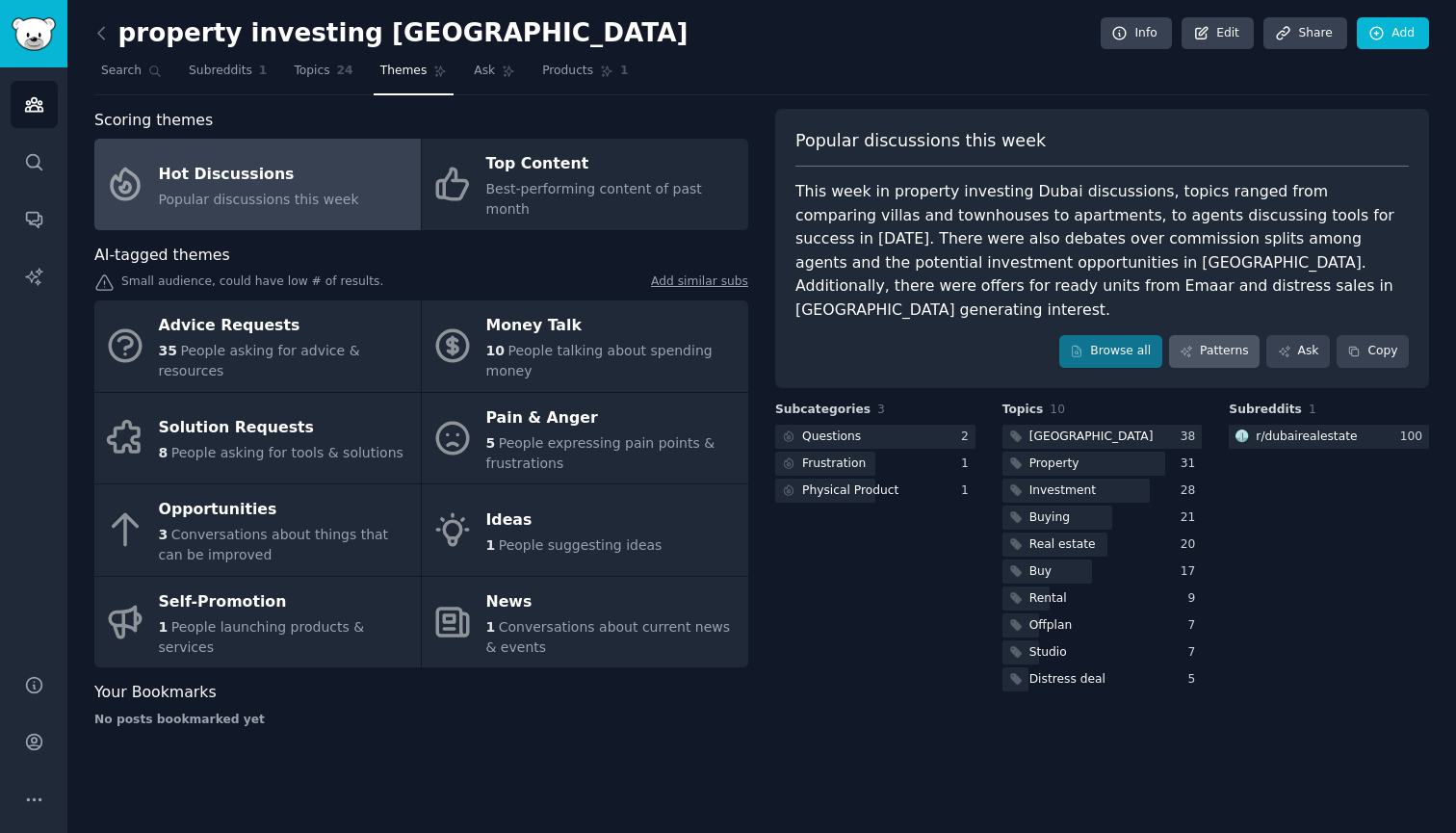
click at [1215, 335] on link "Patterns" at bounding box center [1215, 351] width 91 height 33
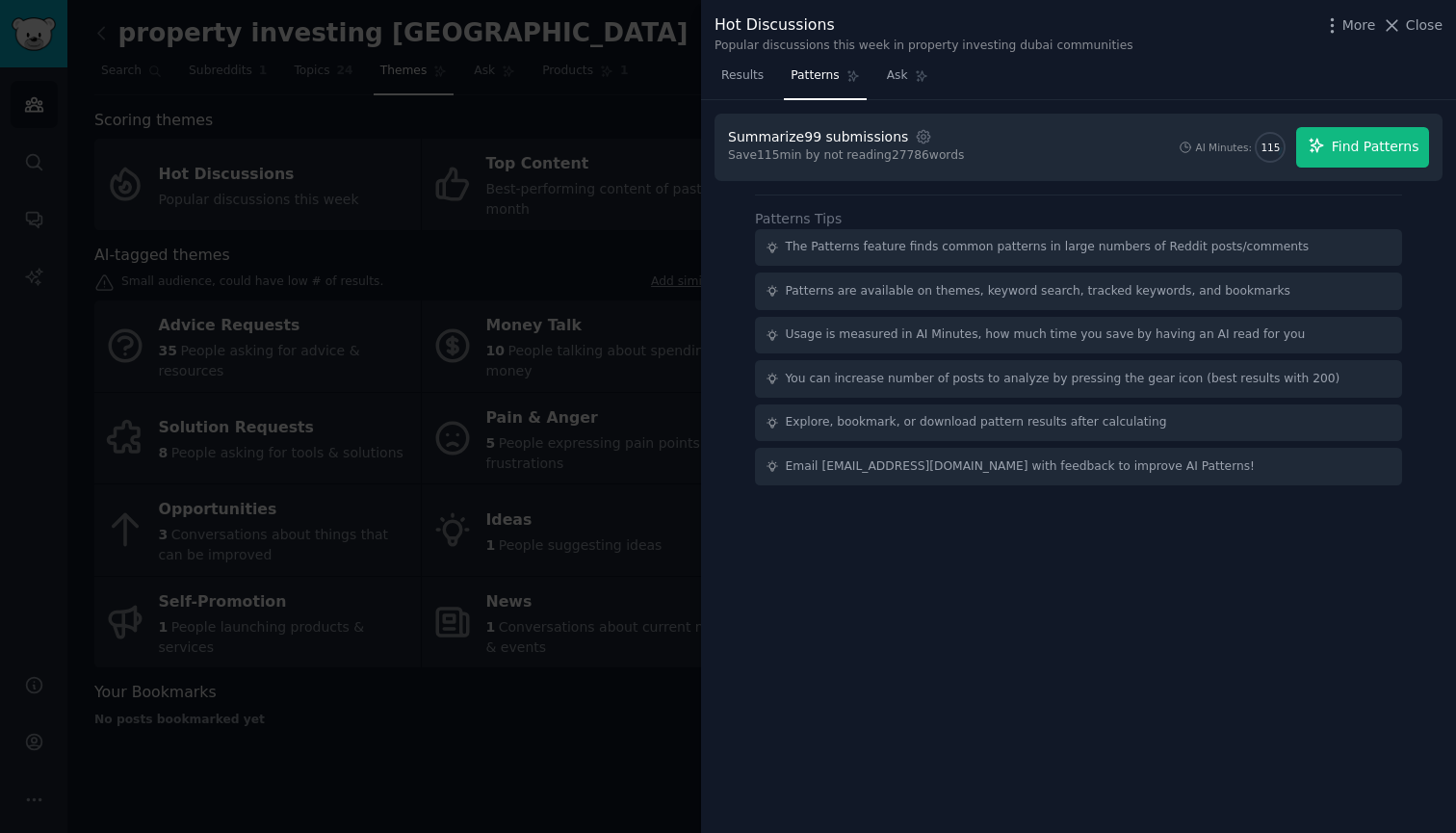
click at [1340, 147] on span "Find Patterns" at bounding box center [1375, 147] width 88 height 20
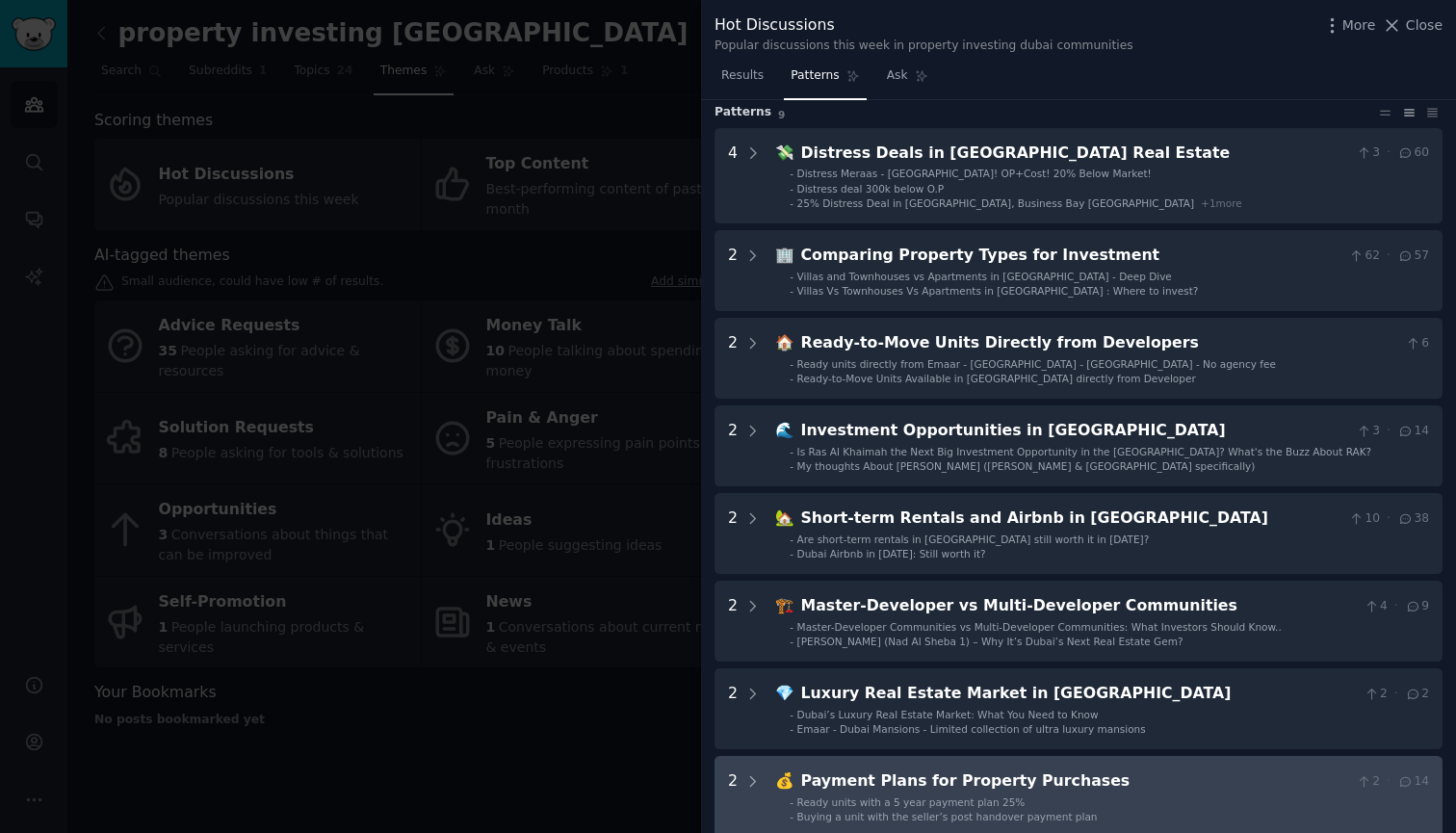
scroll to position [71, 0]
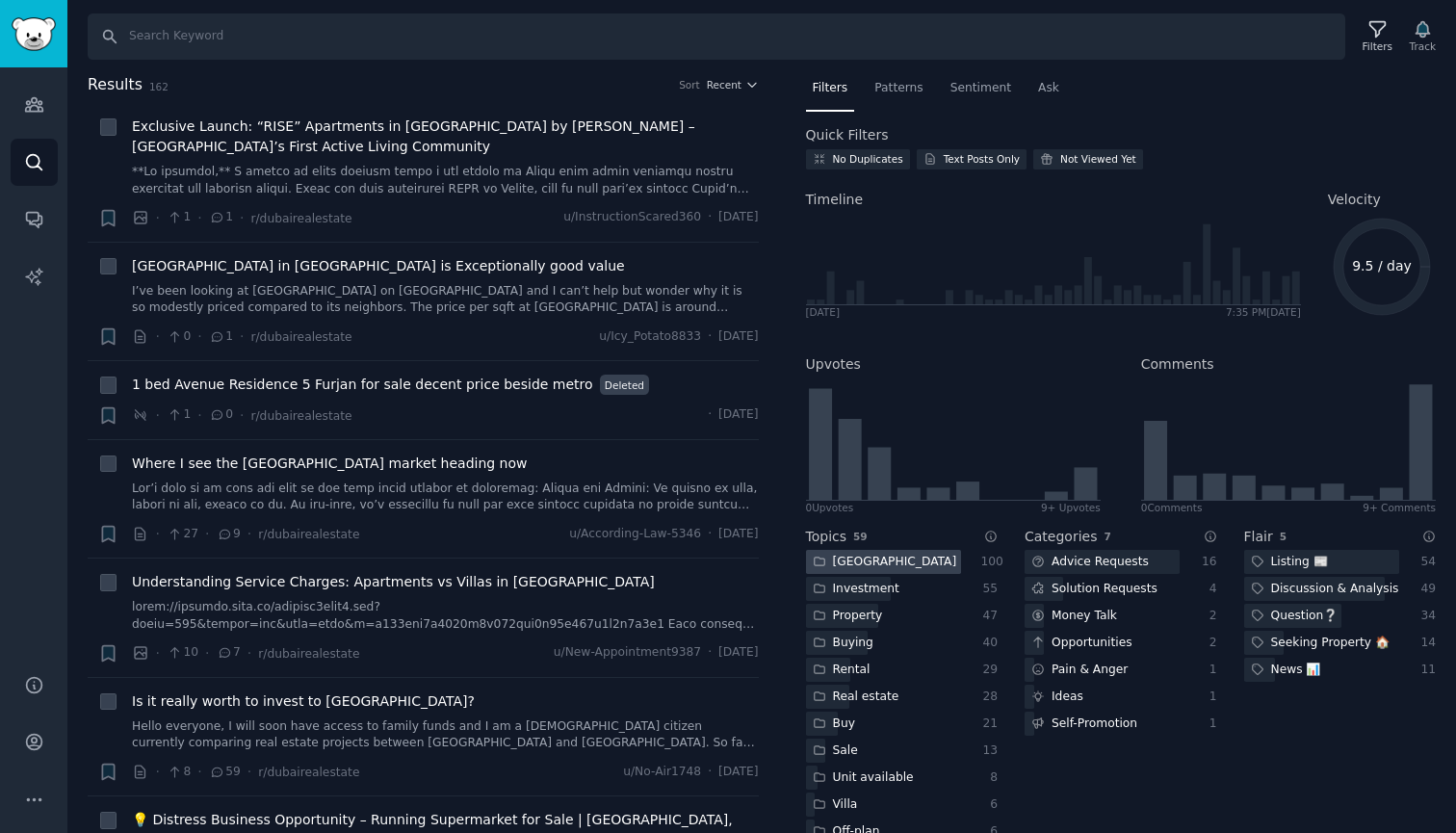
click at [903, 555] on div at bounding box center [883, 562] width 155 height 24
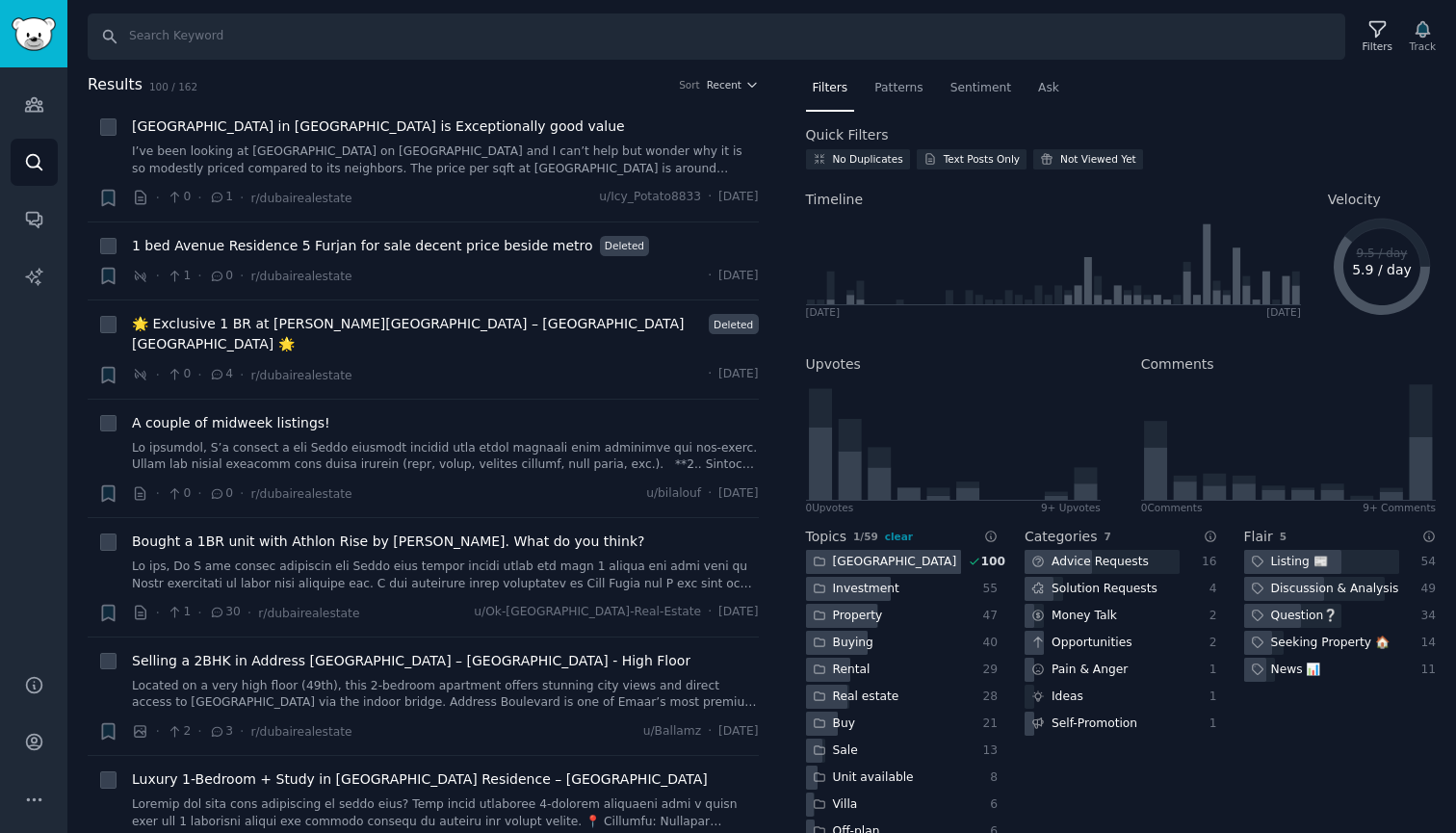
click at [928, 558] on div at bounding box center [883, 562] width 155 height 24
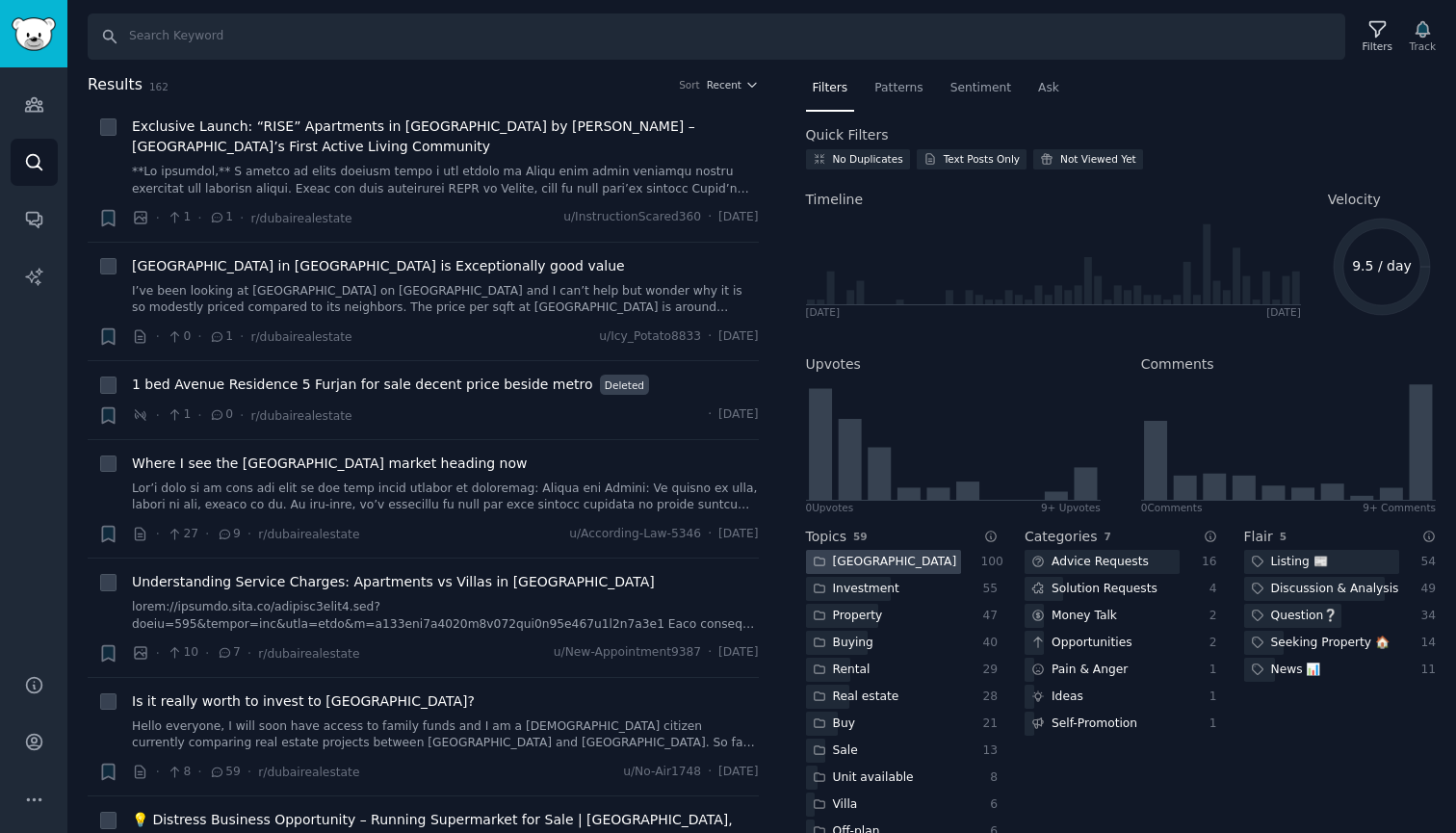
click at [928, 558] on div at bounding box center [883, 562] width 155 height 24
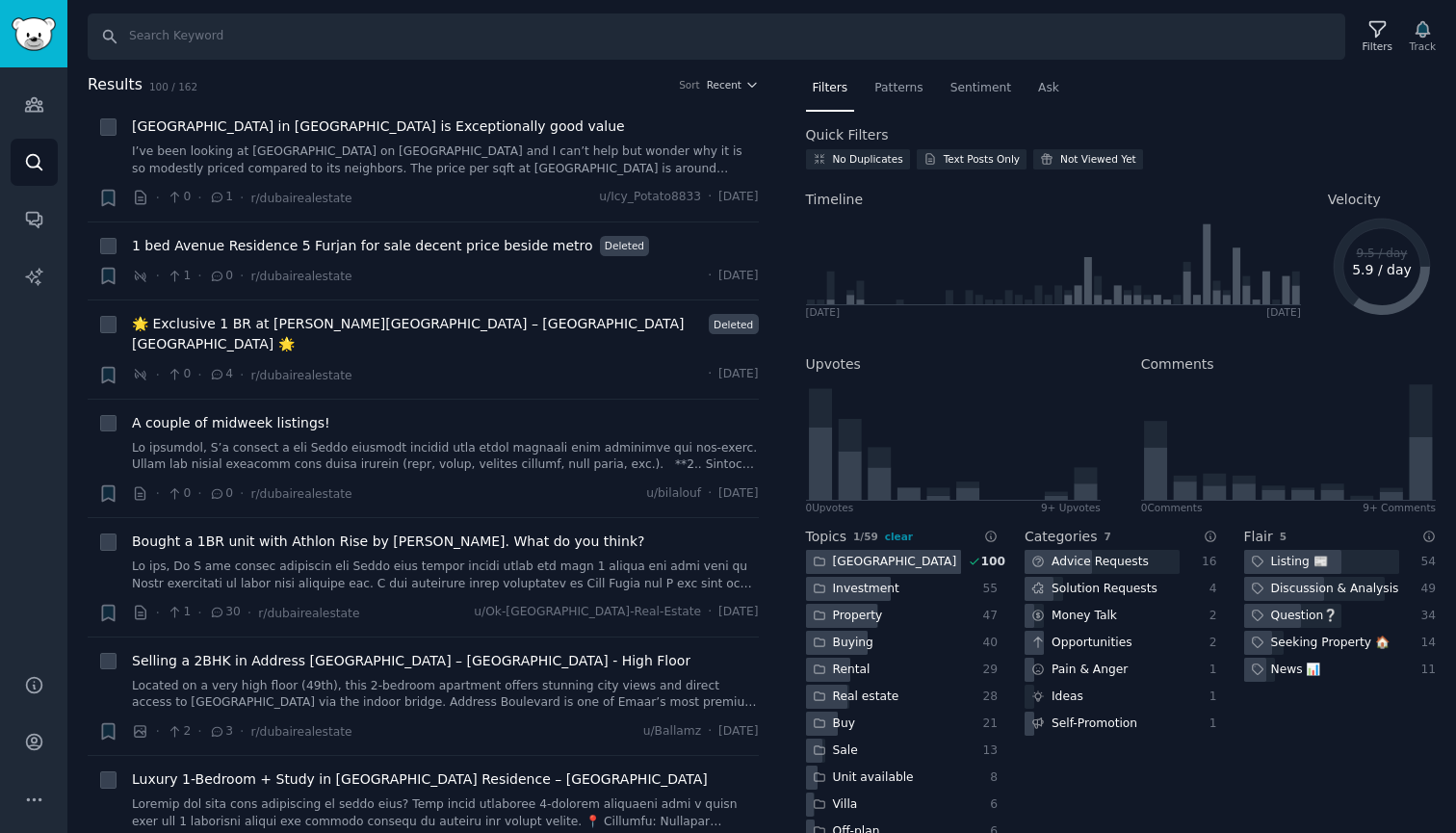
click at [928, 558] on div at bounding box center [883, 562] width 155 height 24
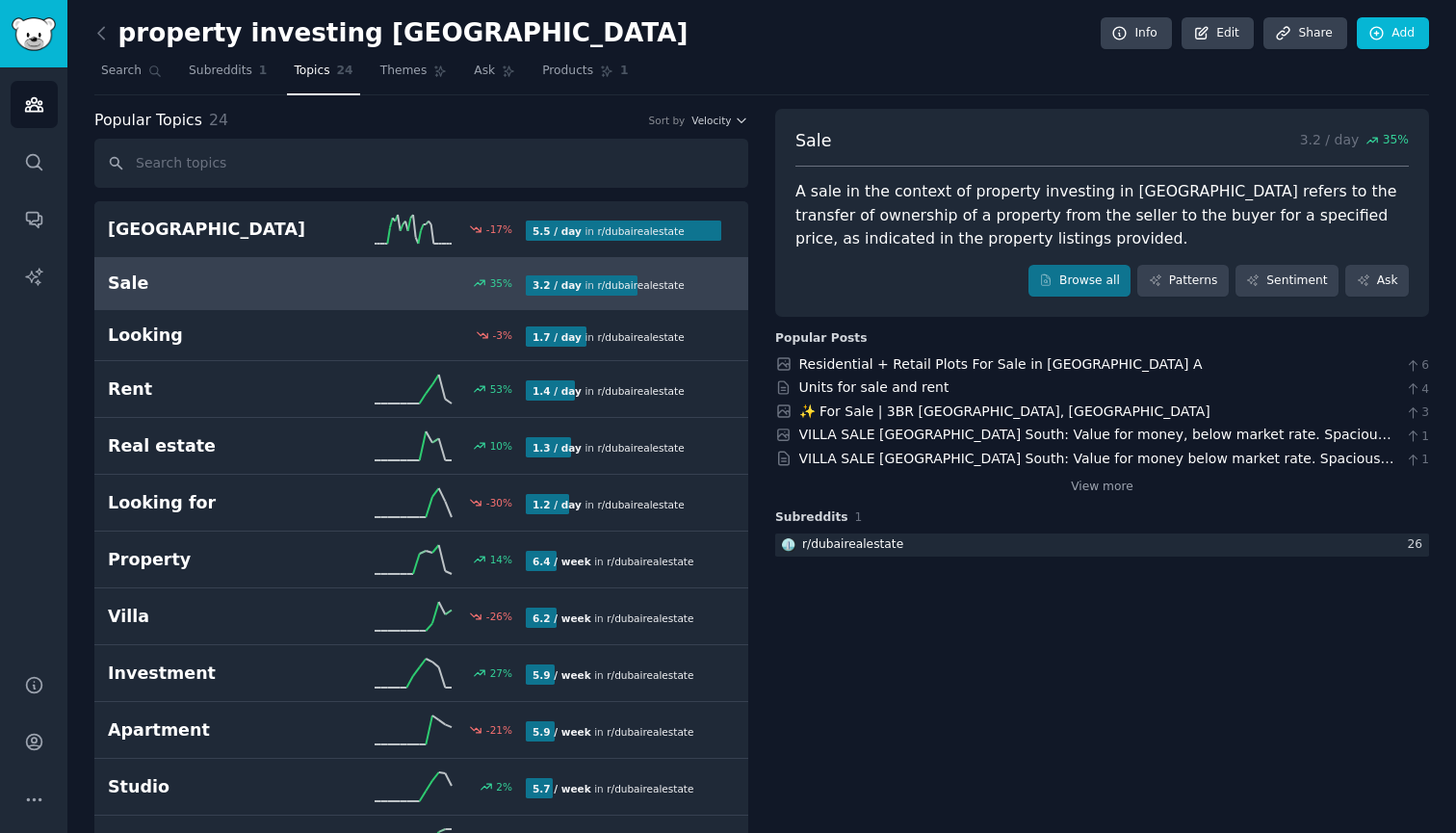
click at [994, 700] on div "Sale 3.2 / day 35 % A sale in the context of property investing in Dubai refers…" at bounding box center [1103, 829] width 654 height 1441
click at [107, 35] on icon at bounding box center [101, 33] width 20 height 20
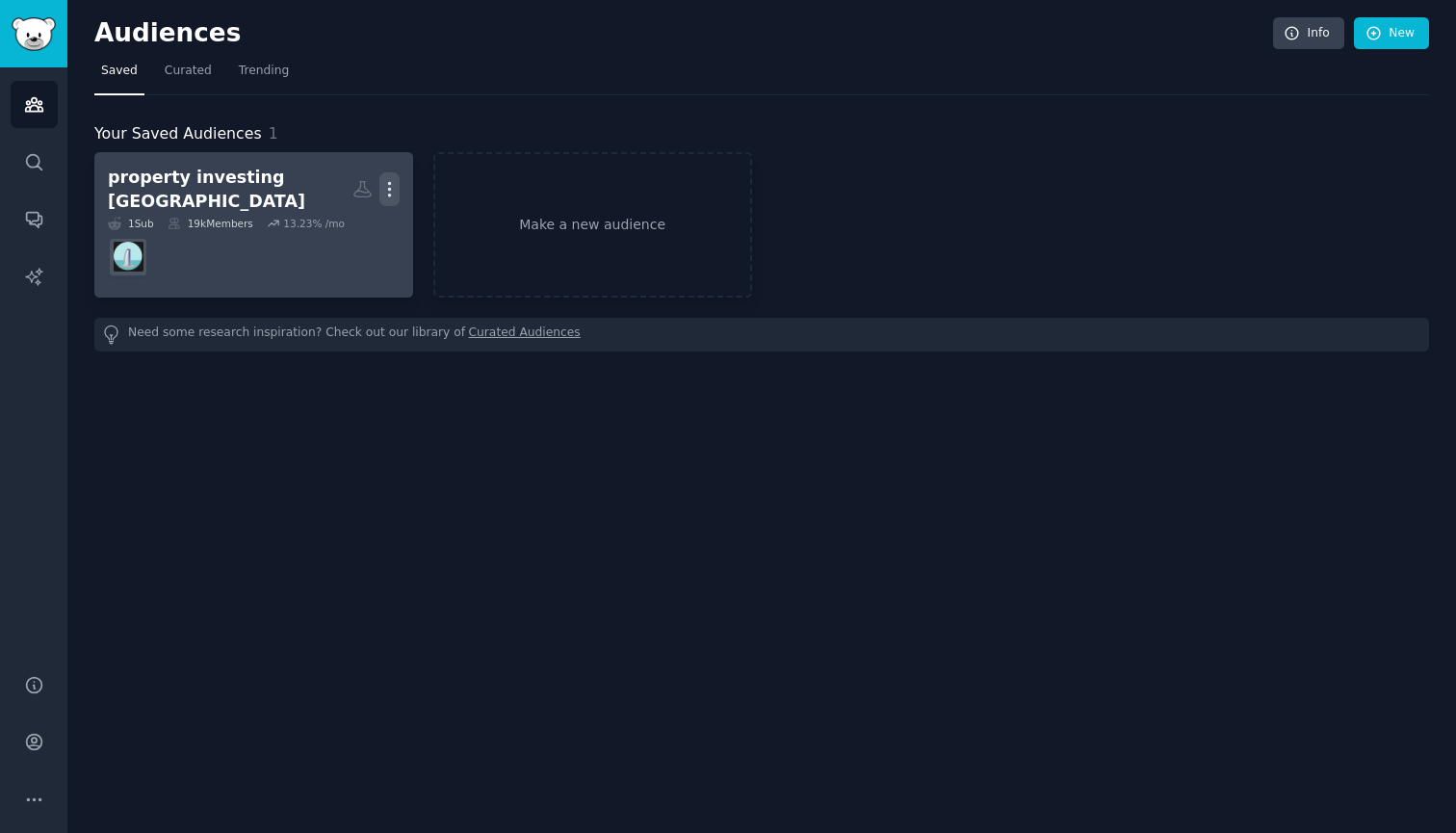
click at [388, 183] on icon "button" at bounding box center [389, 189] width 20 height 20
click at [346, 190] on p "View" at bounding box center [330, 196] width 32 height 20
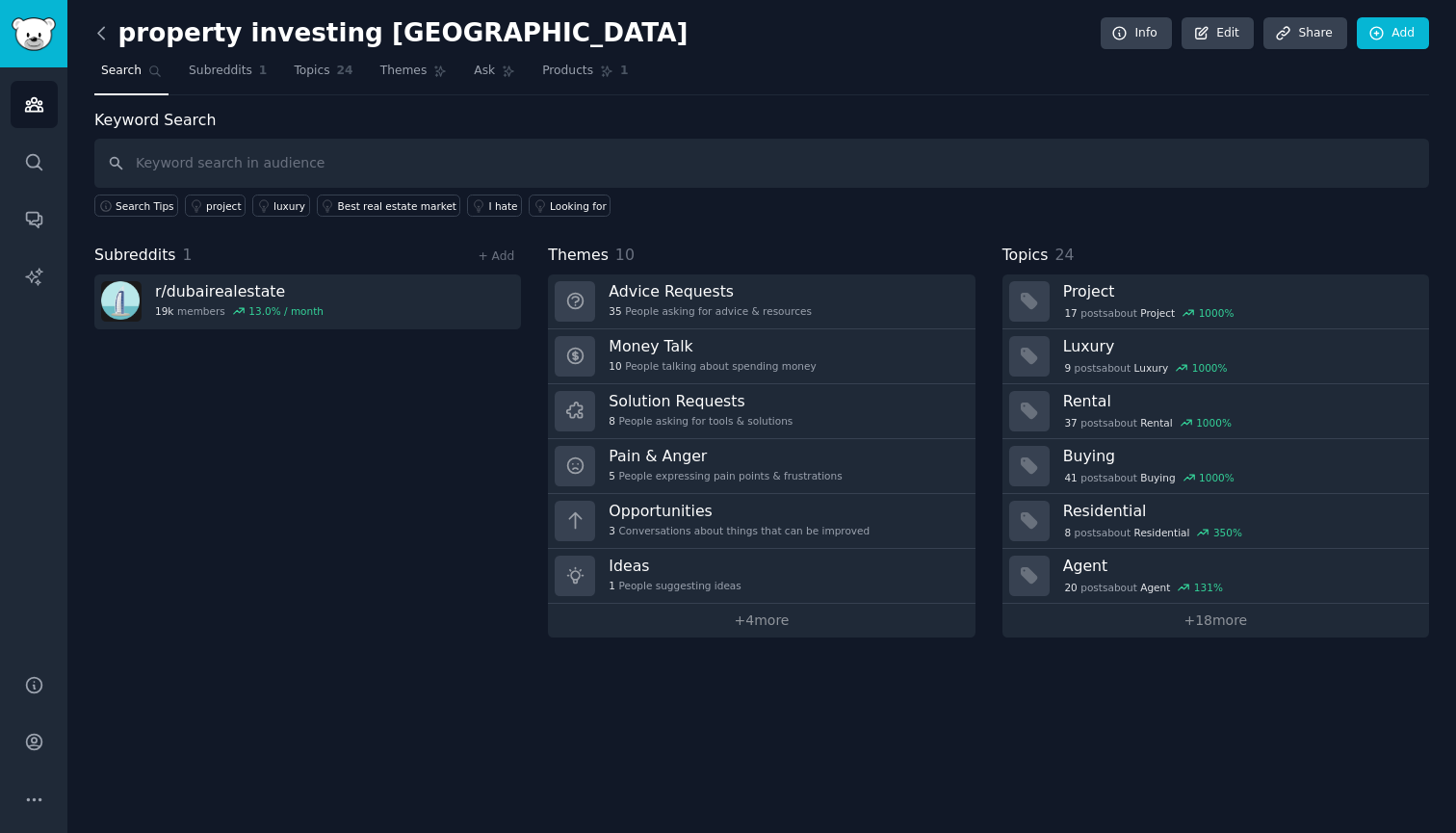
click at [108, 38] on icon at bounding box center [101, 33] width 20 height 20
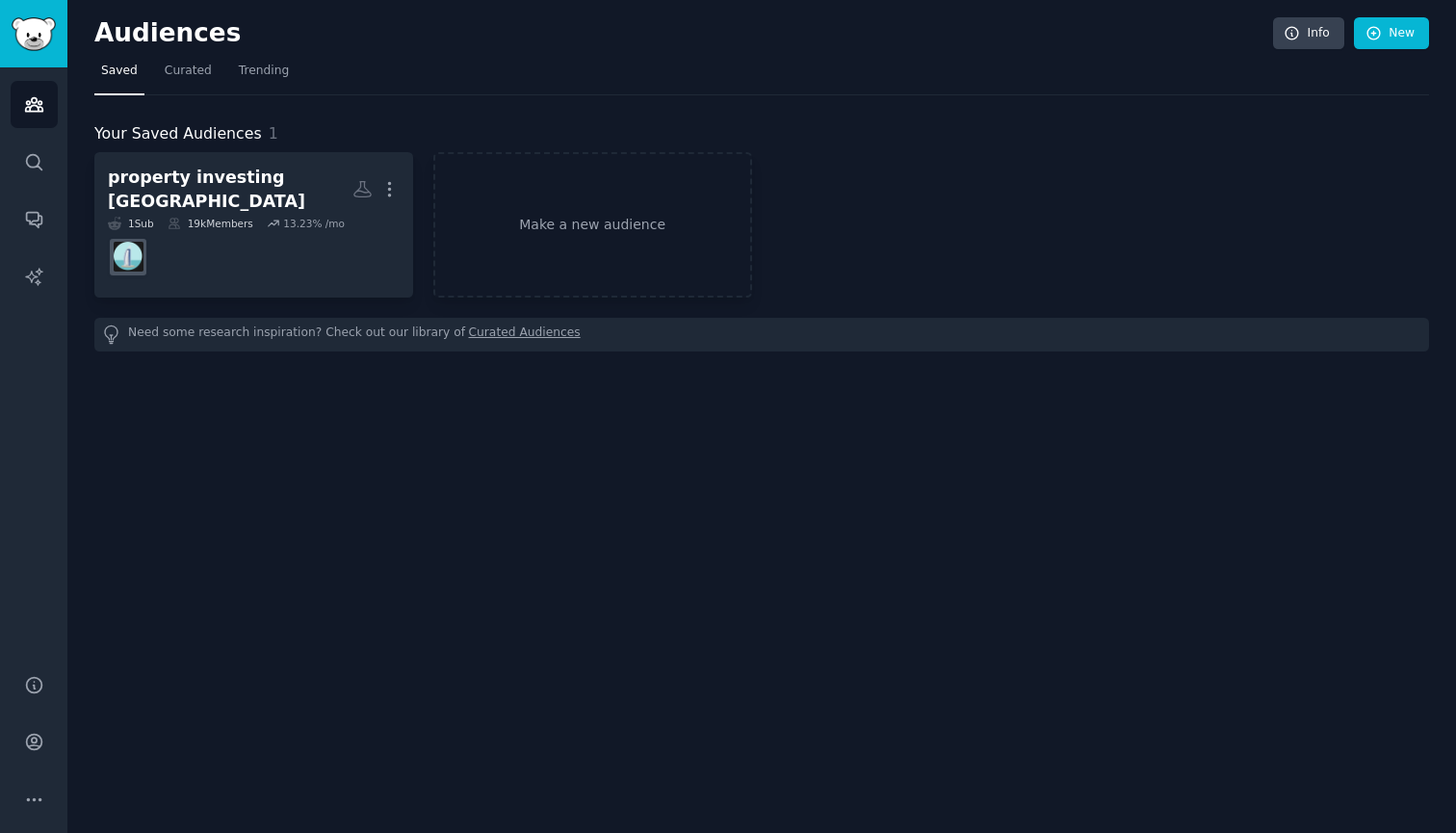
click at [108, 38] on h2 "Audiences" at bounding box center [684, 34] width 1179 height 31
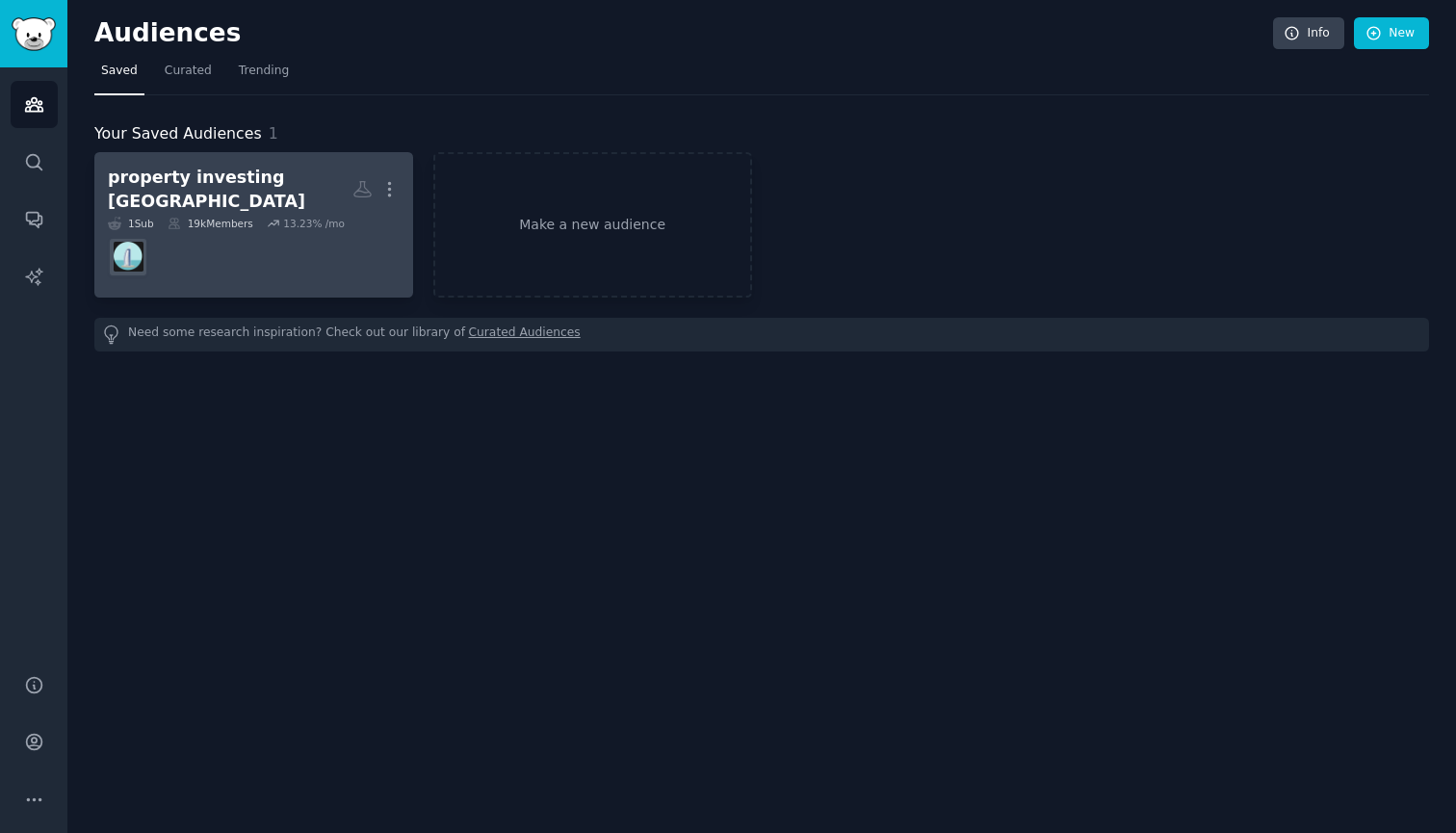
click at [154, 180] on div "property investing [GEOGRAPHIC_DATA]" at bounding box center [231, 189] width 245 height 47
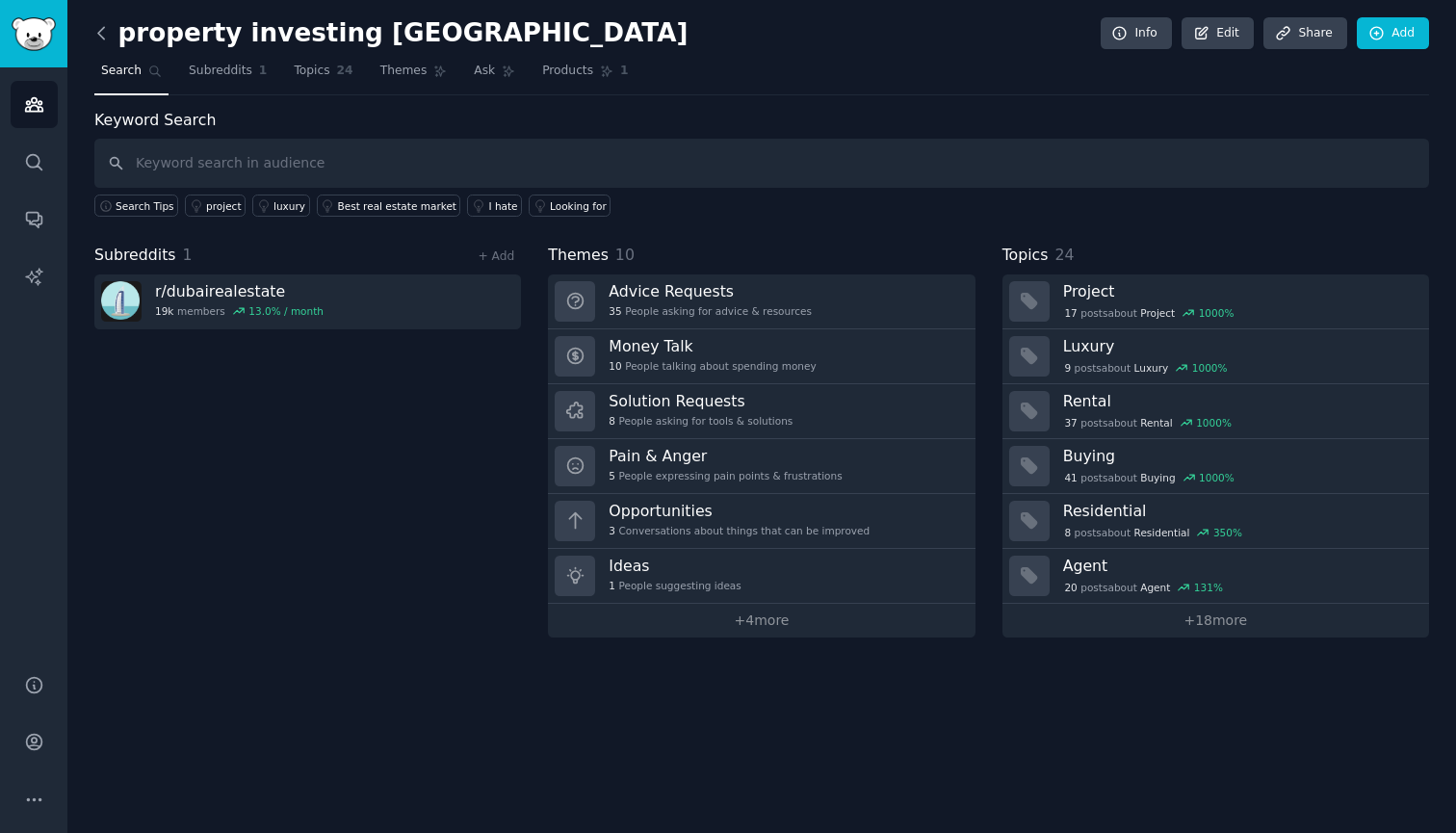
click at [107, 35] on icon at bounding box center [101, 33] width 20 height 20
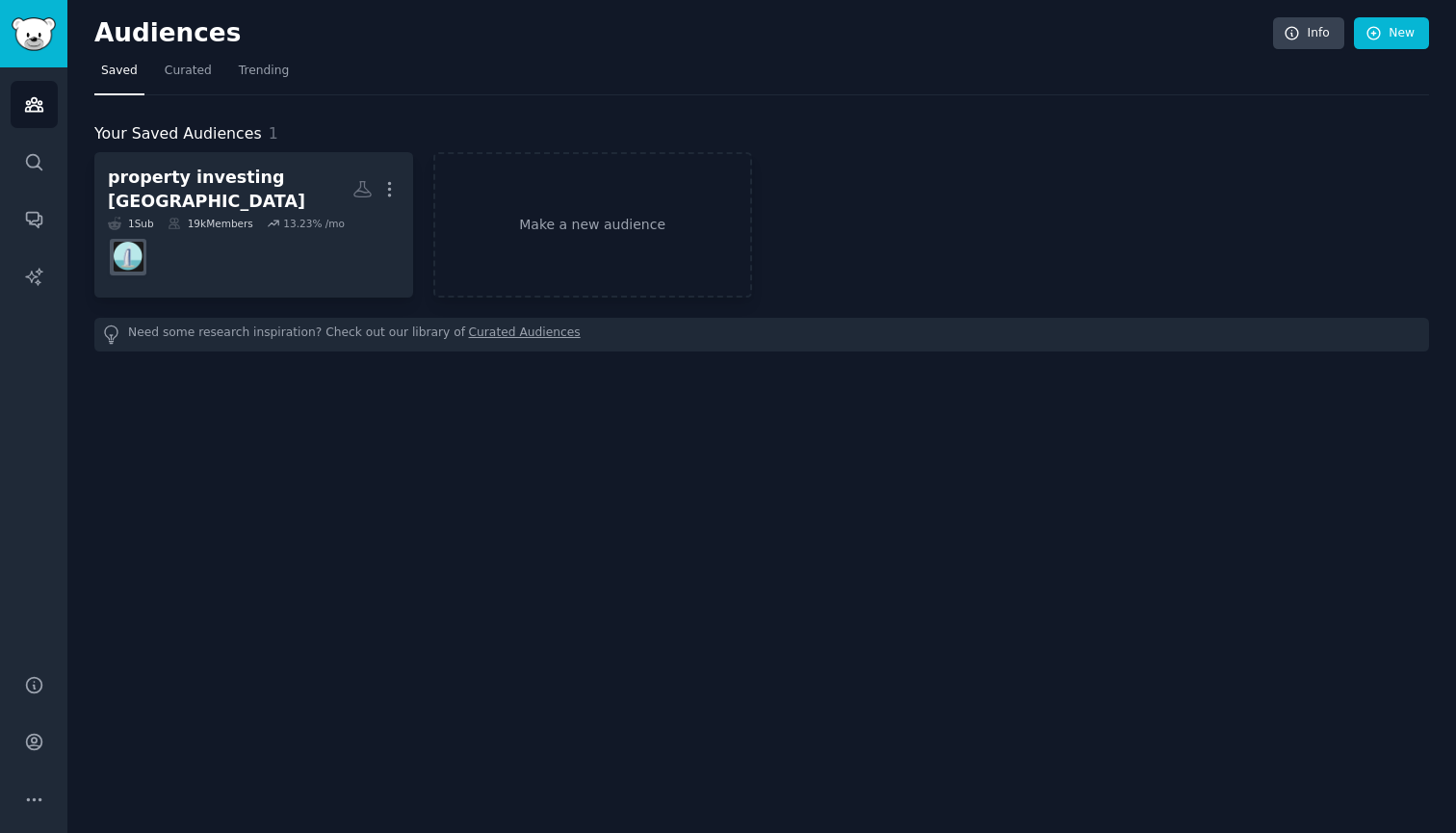
click at [35, 30] on img "Sidebar" at bounding box center [34, 34] width 44 height 34
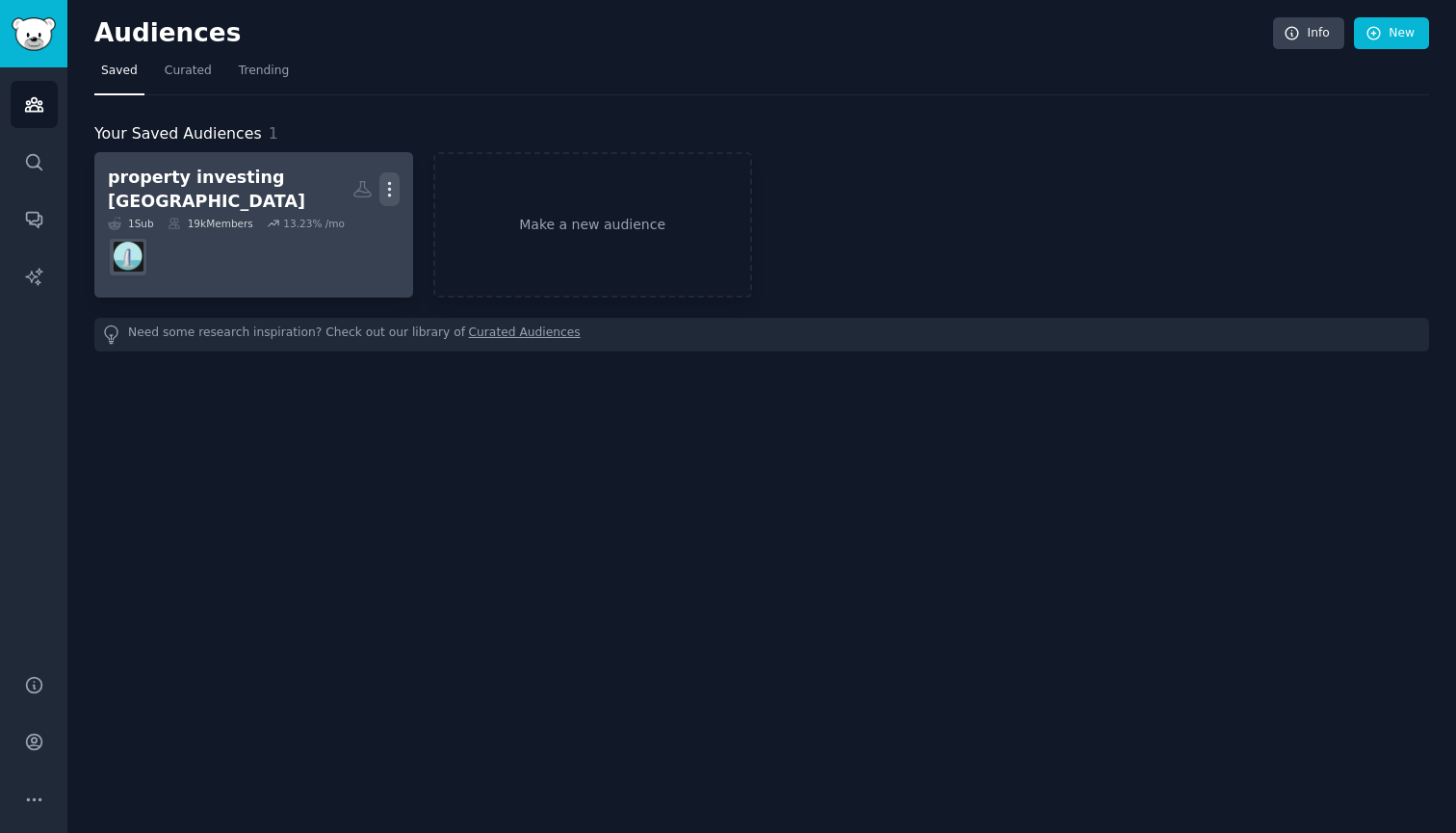
click at [386, 182] on icon "button" at bounding box center [389, 189] width 20 height 20
click at [346, 191] on p "View" at bounding box center [330, 196] width 32 height 20
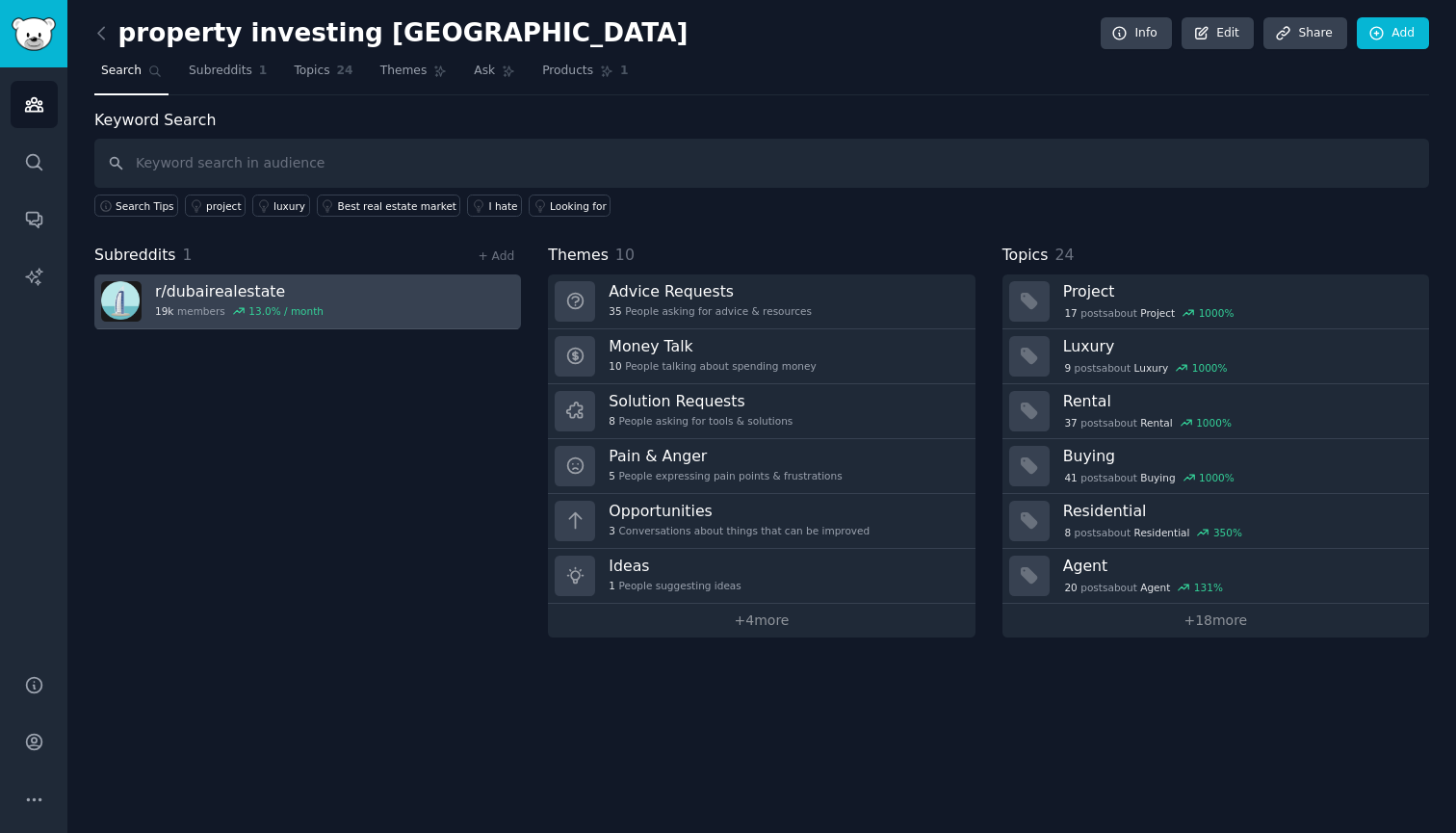
click at [425, 306] on link "r/ dubairealestate 19k members 13.0 % / month" at bounding box center [308, 301] width 426 height 55
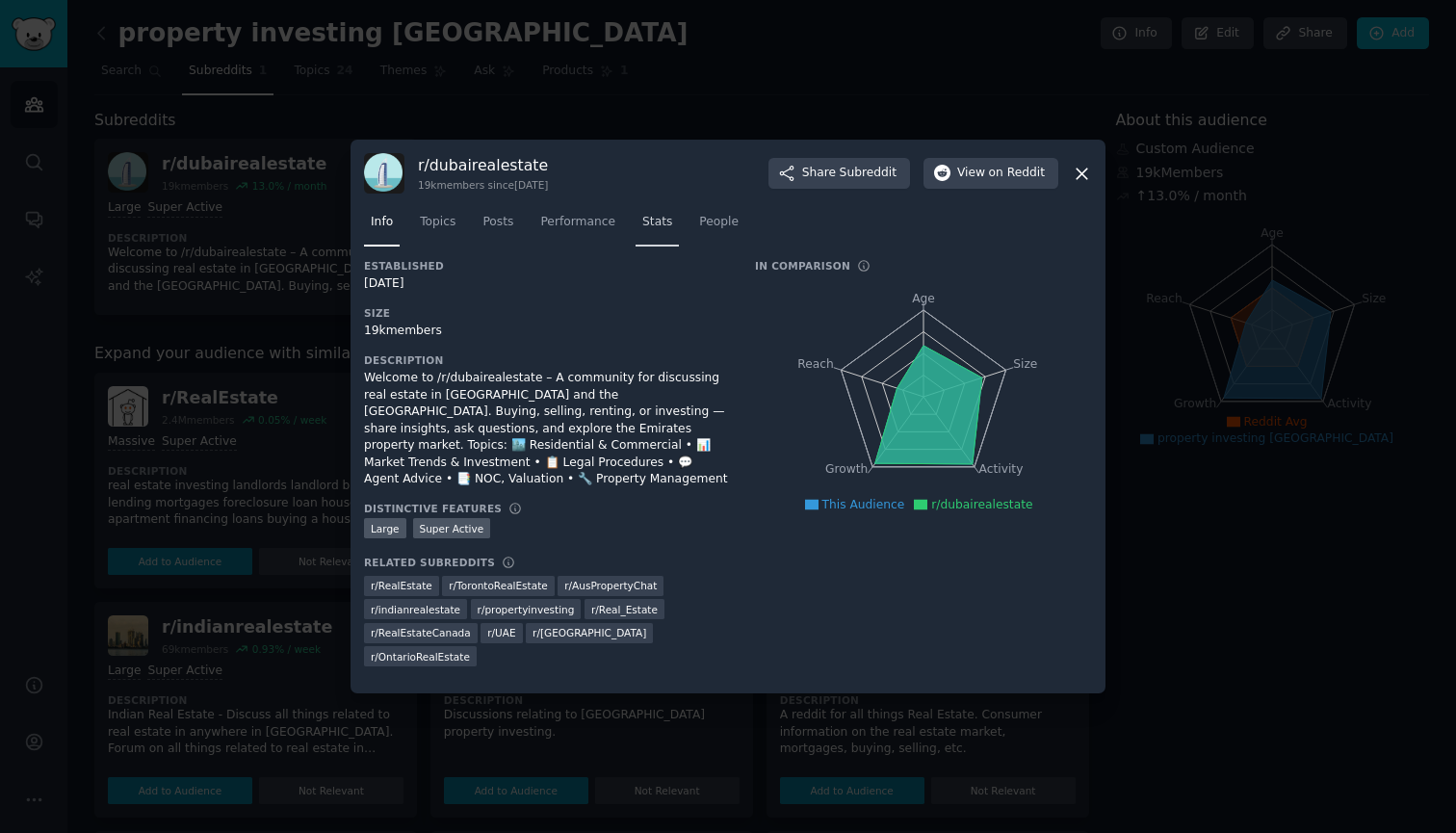
click at [663, 232] on span "Stats" at bounding box center [657, 223] width 30 height 17
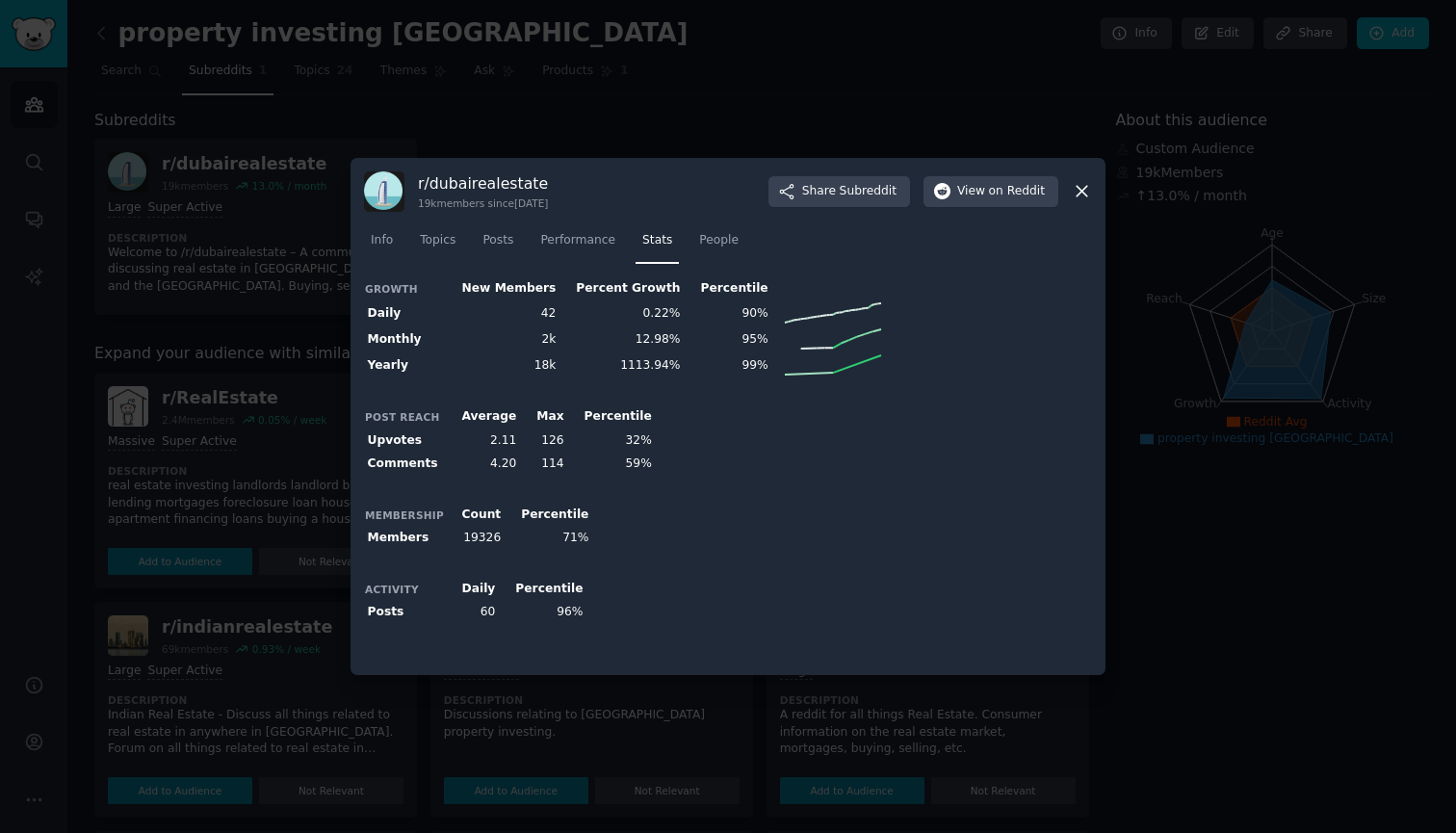
click at [1089, 191] on icon at bounding box center [1082, 191] width 20 height 20
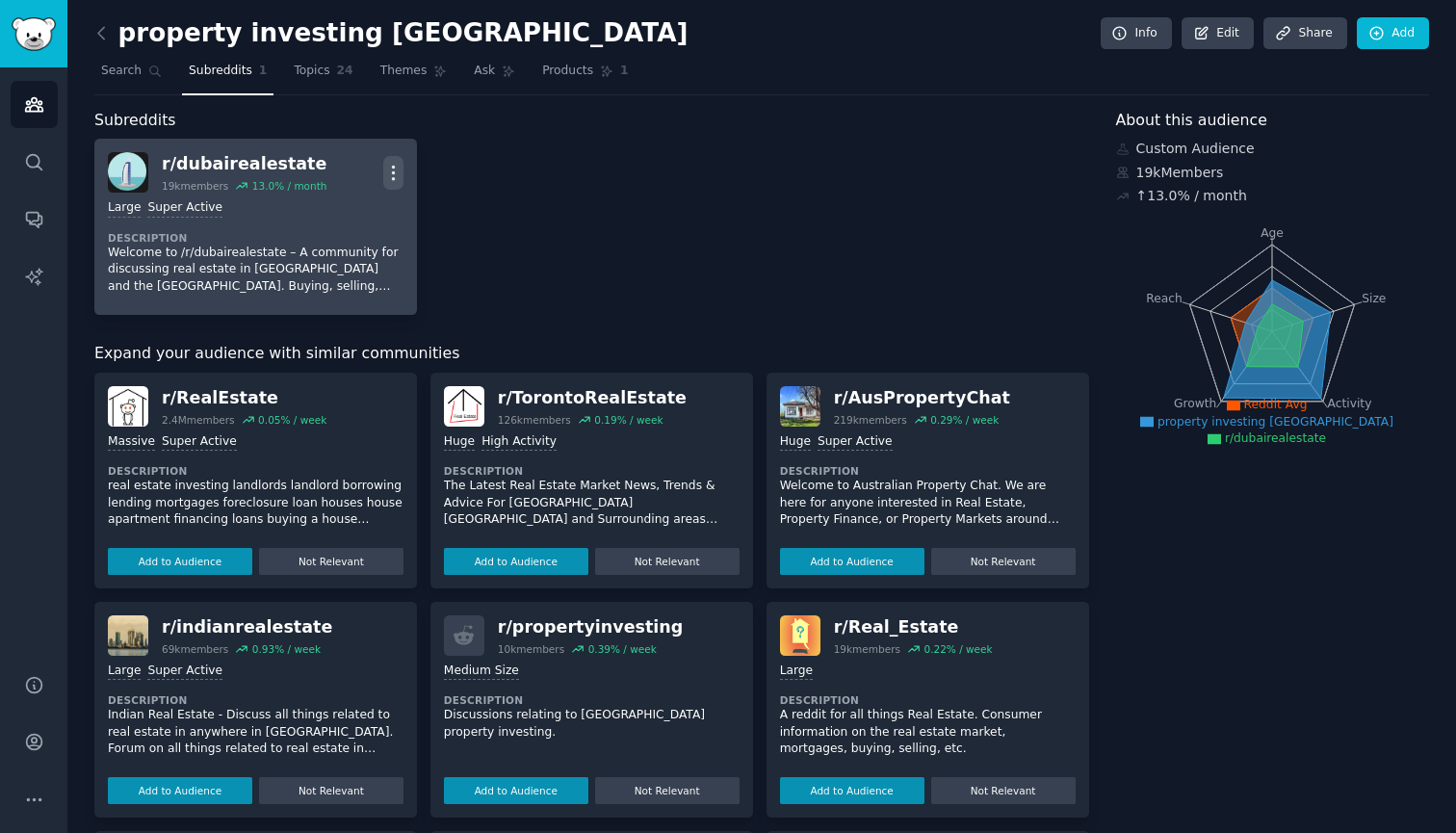
click at [395, 181] on icon "button" at bounding box center [393, 173] width 20 height 20
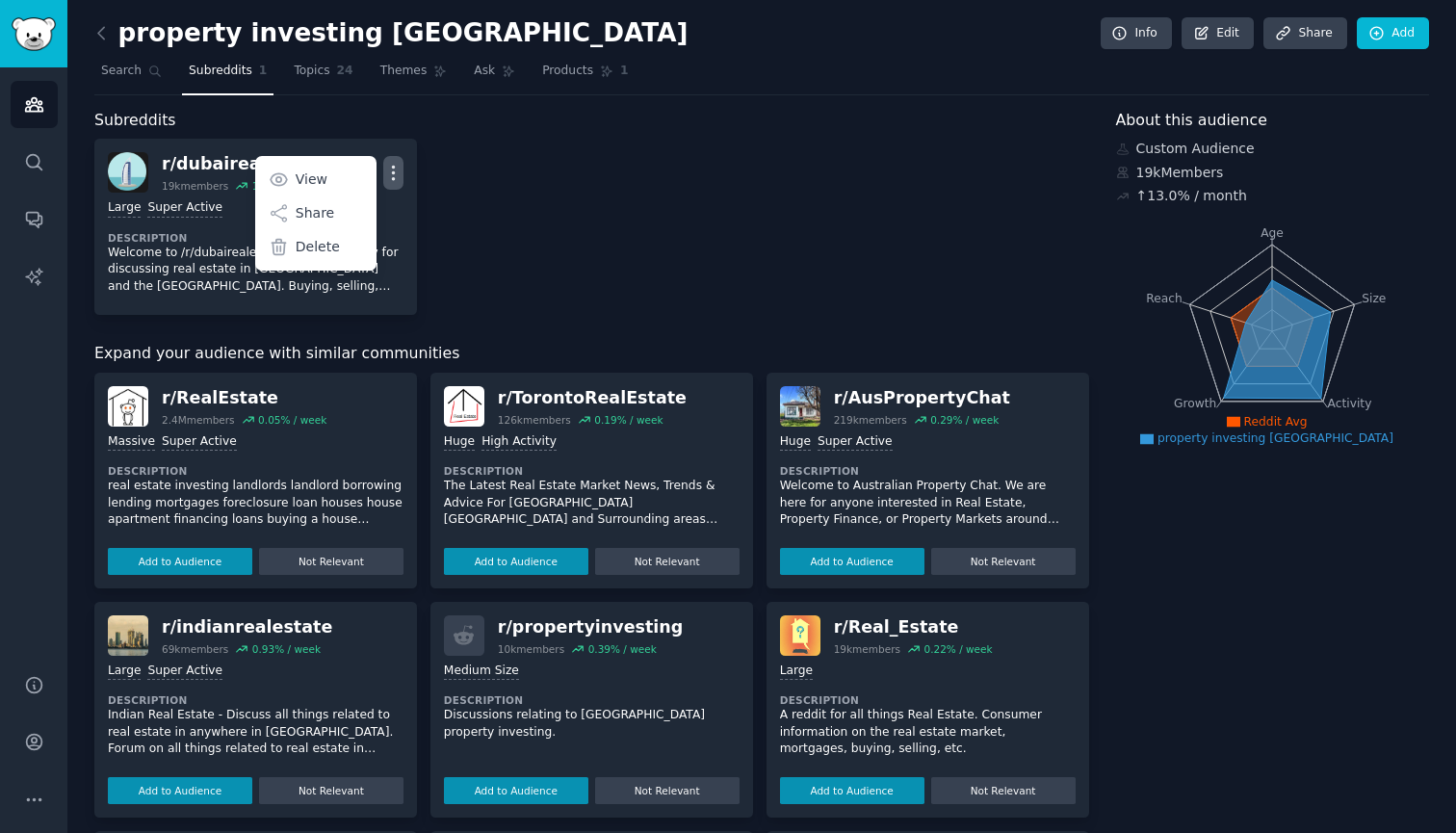
click at [456, 124] on div "Subreddits" at bounding box center [591, 121] width 995 height 24
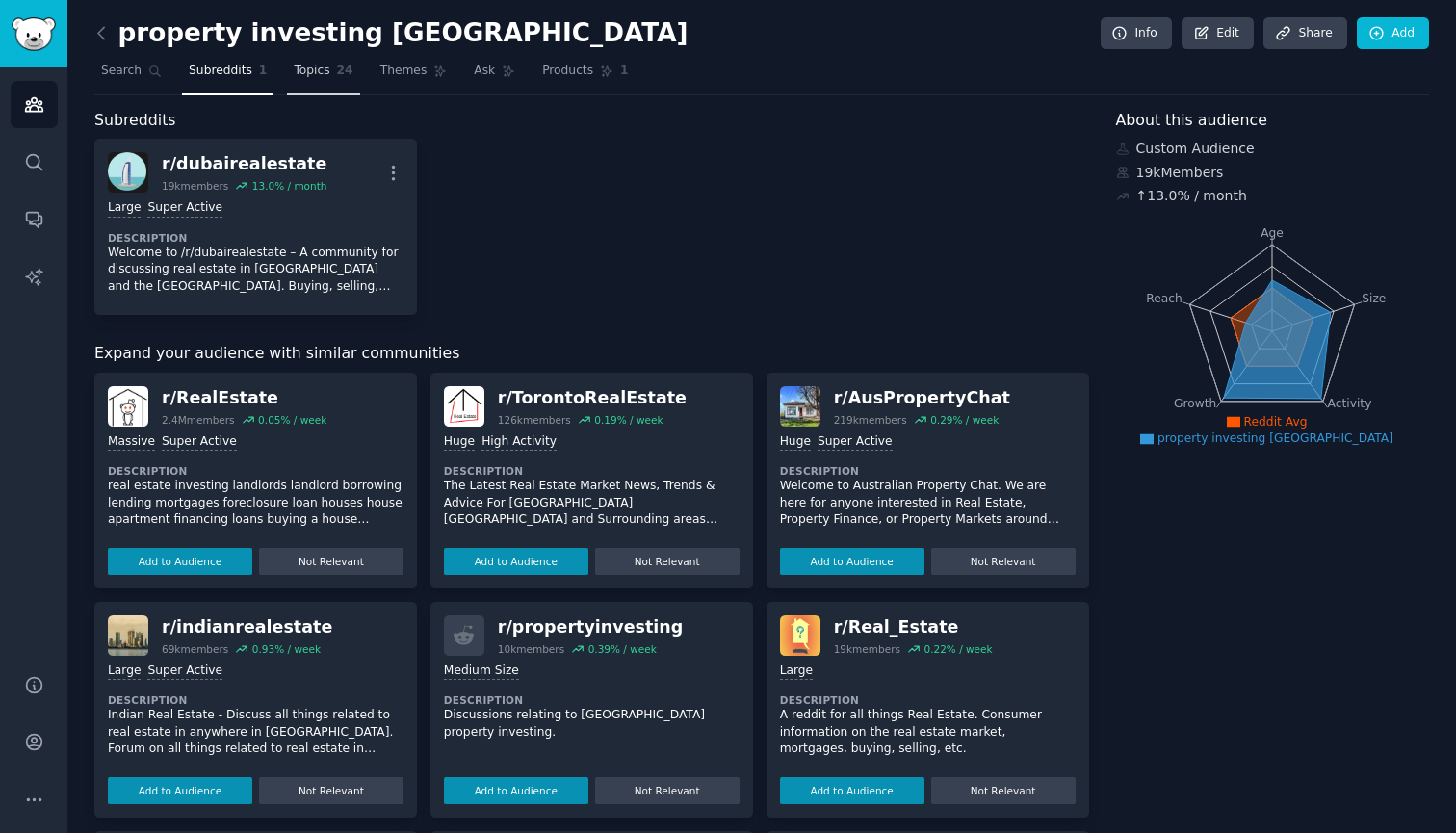
click at [312, 66] on span "Topics" at bounding box center [311, 71] width 36 height 17
